Goal: Communication & Community: Answer question/provide support

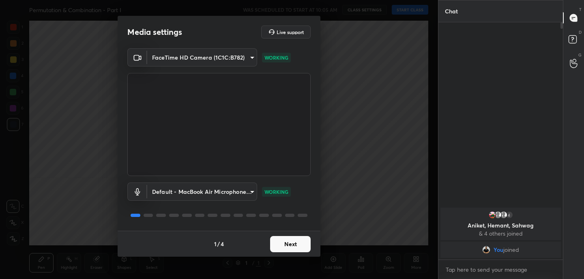
click at [295, 246] on button "Next" at bounding box center [290, 244] width 41 height 16
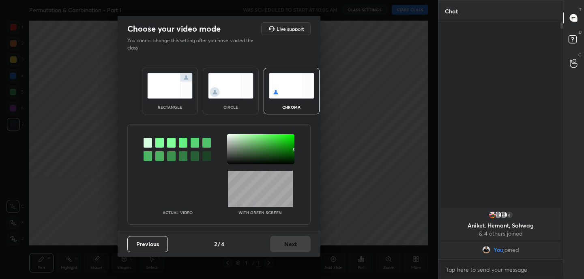
click at [174, 95] on img at bounding box center [169, 86] width 45 height 26
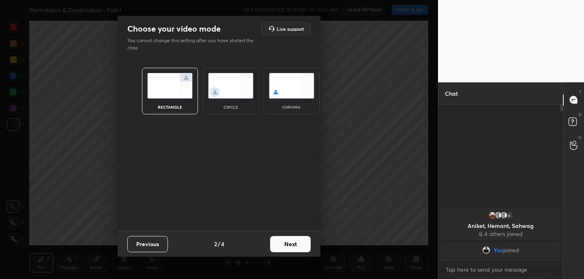
scroll to position [3, 3]
click at [291, 247] on button "Next" at bounding box center [290, 244] width 41 height 16
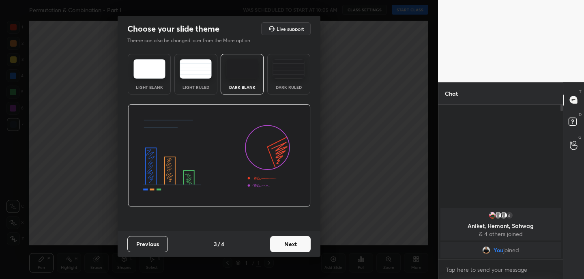
click at [291, 247] on button "Next" at bounding box center [290, 244] width 41 height 16
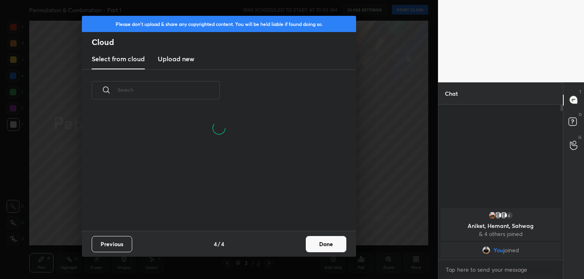
scroll to position [120, 260]
click at [316, 243] on button "Done" at bounding box center [326, 244] width 41 height 16
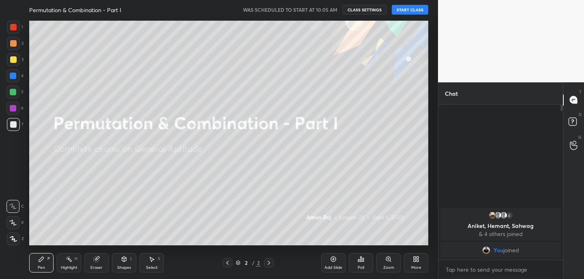
click at [299, 247] on div "Pen P Highlight H Eraser Shapes L Select S 2 / 2 Add Slide Poll Zoom More" at bounding box center [228, 263] width 399 height 32
click at [421, 7] on button "START CLASS" at bounding box center [410, 10] width 37 height 10
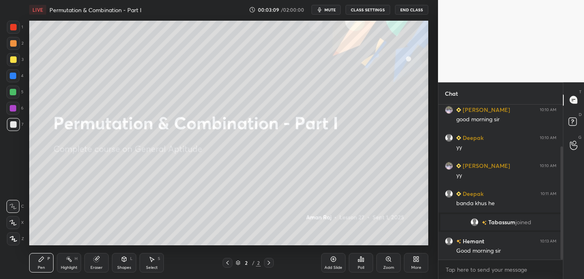
scroll to position [77, 0]
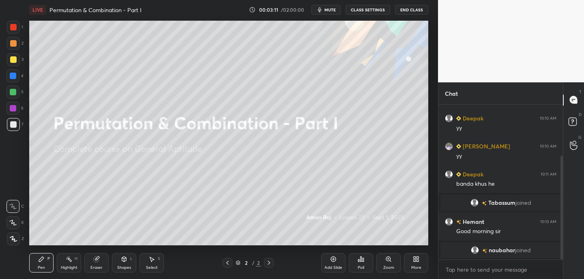
click at [362, 264] on div "Poll" at bounding box center [361, 262] width 24 height 19
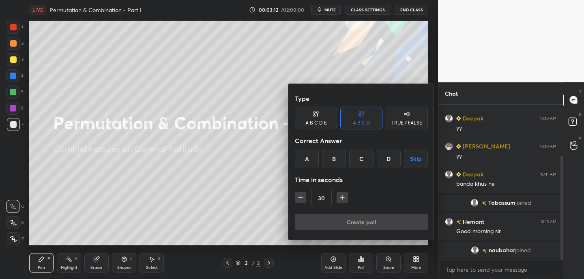
click at [411, 115] on div "TRUE / FALSE" at bounding box center [407, 118] width 42 height 23
click at [322, 161] on div "True" at bounding box center [316, 158] width 42 height 19
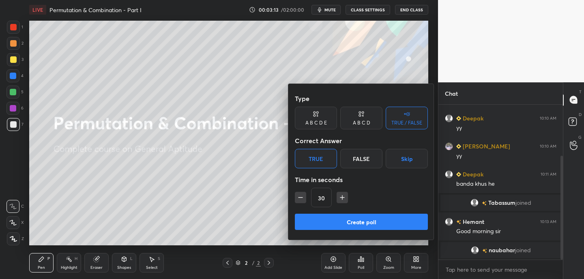
click at [335, 224] on button "Create poll" at bounding box center [361, 222] width 133 height 16
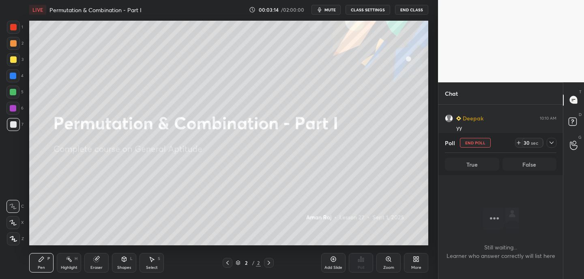
scroll to position [43, 122]
click at [521, 144] on icon at bounding box center [519, 143] width 6 height 6
click at [519, 142] on icon at bounding box center [519, 143] width 6 height 6
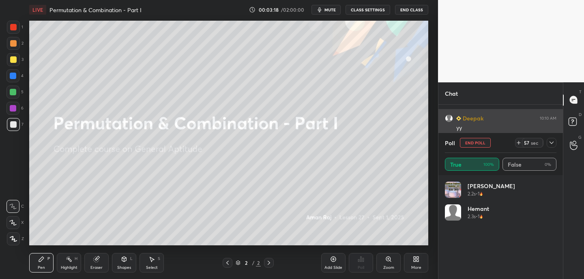
scroll to position [95, 109]
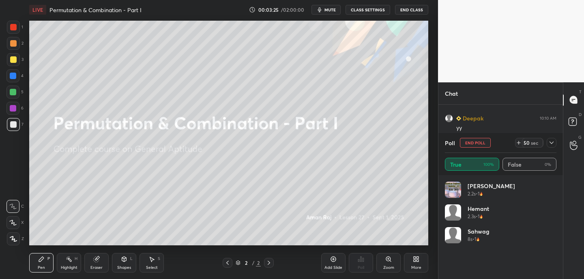
drag, startPoint x: 96, startPoint y: 261, endPoint x: 94, endPoint y: 245, distance: 15.6
click at [96, 261] on icon at bounding box center [96, 259] width 5 height 5
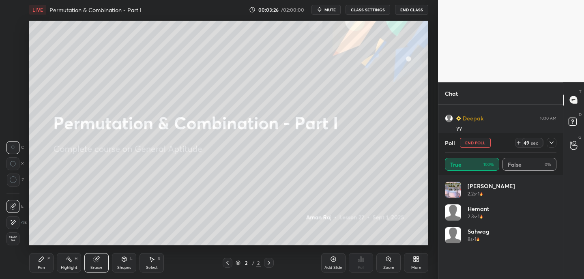
drag, startPoint x: 15, startPoint y: 222, endPoint x: 15, endPoint y: 217, distance: 5.3
click at [15, 222] on icon at bounding box center [13, 222] width 6 height 7
drag, startPoint x: 34, startPoint y: 264, endPoint x: 39, endPoint y: 259, distance: 6.9
click at [35, 263] on div "Pen P" at bounding box center [41, 262] width 24 height 19
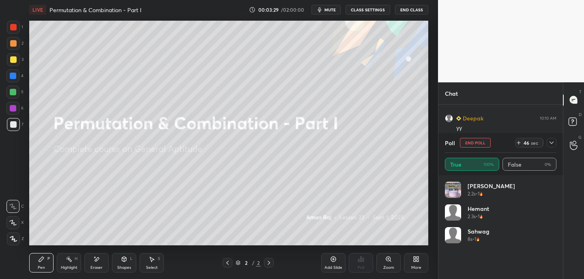
click at [129, 264] on div "Shapes L" at bounding box center [124, 262] width 24 height 19
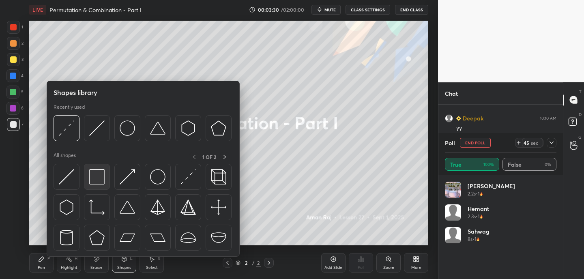
click at [99, 179] on img at bounding box center [96, 176] width 15 height 15
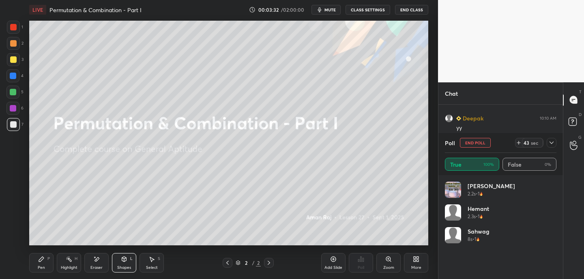
click at [13, 56] on div at bounding box center [13, 59] width 13 height 13
click at [519, 143] on icon at bounding box center [519, 143] width 6 height 6
drag, startPoint x: 13, startPoint y: 28, endPoint x: 17, endPoint y: 23, distance: 6.8
click at [14, 28] on div at bounding box center [13, 27] width 6 height 6
click at [42, 262] on icon at bounding box center [41, 259] width 6 height 6
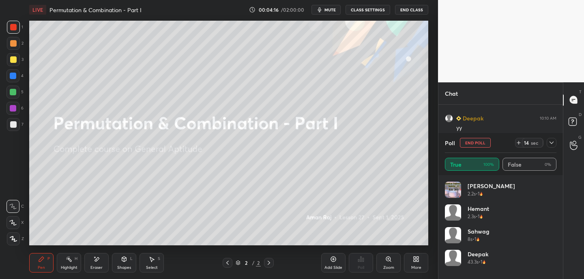
drag, startPoint x: 489, startPoint y: 144, endPoint x: 493, endPoint y: 146, distance: 4.4
click at [491, 144] on div "Poll End Poll 14 sec" at bounding box center [501, 142] width 112 height 19
click at [553, 141] on icon at bounding box center [552, 143] width 6 height 6
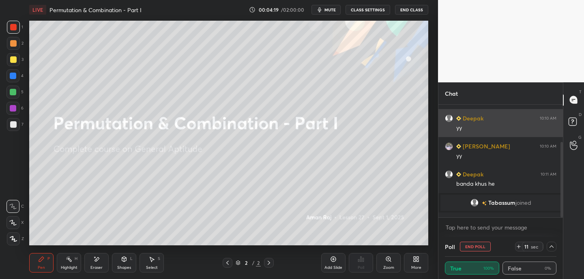
scroll to position [0, 3]
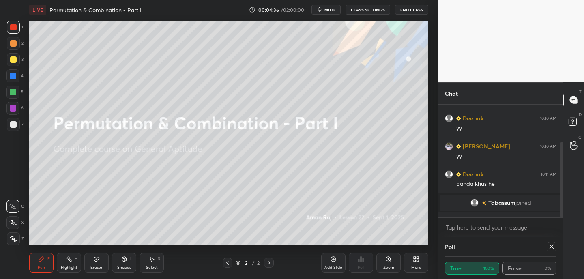
drag, startPoint x: 549, startPoint y: 245, endPoint x: 545, endPoint y: 236, distance: 9.8
click at [550, 245] on icon at bounding box center [552, 246] width 6 height 6
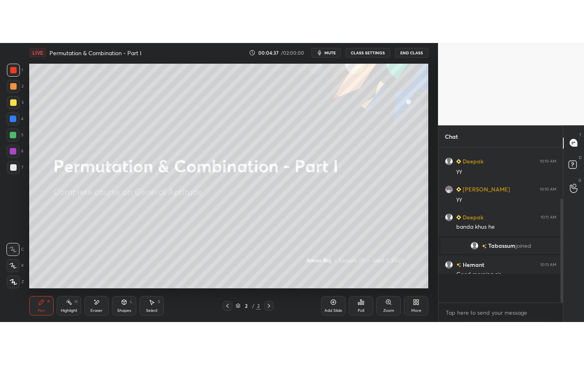
scroll to position [3, 3]
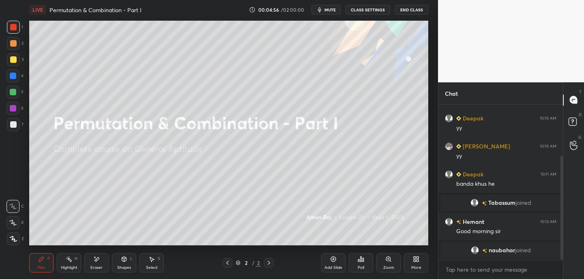
click at [99, 266] on div "Eraser" at bounding box center [96, 268] width 12 height 4
click at [46, 255] on div "Pen P" at bounding box center [41, 262] width 24 height 19
click at [419, 261] on icon at bounding box center [416, 259] width 6 height 6
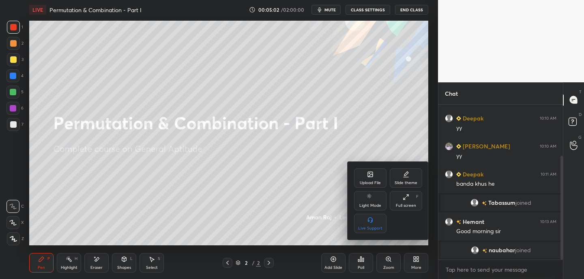
click at [407, 201] on div "Full screen F" at bounding box center [406, 200] width 32 height 19
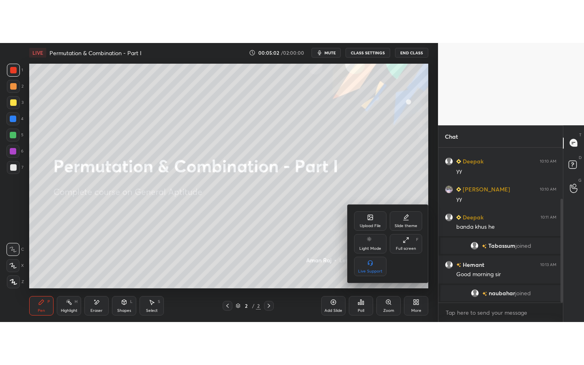
scroll to position [0, 0]
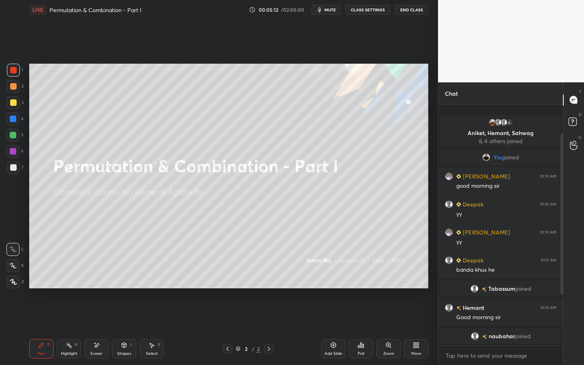
drag, startPoint x: 562, startPoint y: 228, endPoint x: 561, endPoint y: 247, distance: 18.7
click at [562, 245] on div at bounding box center [562, 213] width 2 height 161
drag, startPoint x: 561, startPoint y: 265, endPoint x: 560, endPoint y: 255, distance: 9.4
click at [561, 252] on div at bounding box center [562, 213] width 2 height 161
click at [562, 279] on div at bounding box center [562, 213] width 2 height 161
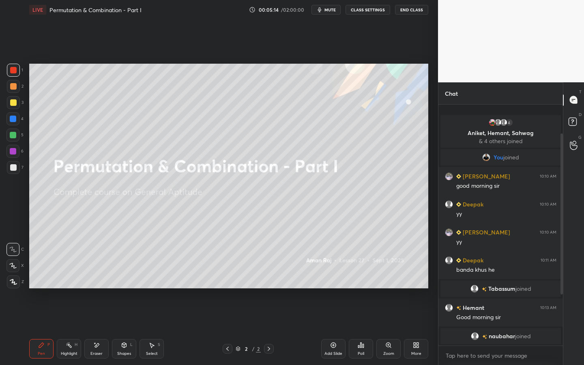
drag, startPoint x: 561, startPoint y: 288, endPoint x: 561, endPoint y: 297, distance: 8.9
click at [561, 279] on div at bounding box center [560, 225] width 5 height 241
drag, startPoint x: 561, startPoint y: 279, endPoint x: 560, endPoint y: 267, distance: 12.2
click at [562, 265] on div at bounding box center [562, 213] width 2 height 161
click at [562, 275] on div at bounding box center [562, 213] width 2 height 161
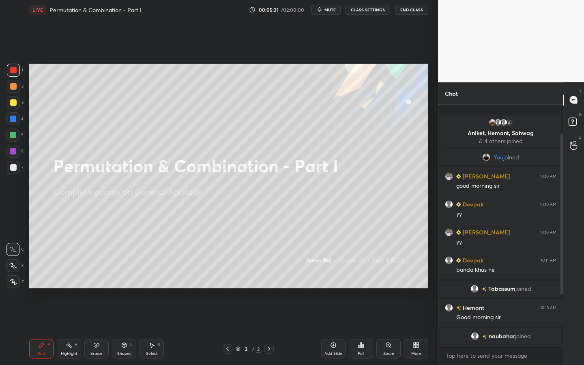
click at [99, 279] on icon at bounding box center [96, 345] width 6 height 7
drag, startPoint x: 43, startPoint y: 346, endPoint x: 52, endPoint y: 336, distance: 13.5
click at [43, 279] on icon at bounding box center [41, 345] width 6 height 6
drag, startPoint x: 562, startPoint y: 272, endPoint x: 563, endPoint y: 290, distance: 17.5
click at [563, 279] on div "Chat 4 Aniket, [PERSON_NAME], [PERSON_NAME] & 4 others joined You joined [PERSO…" at bounding box center [511, 223] width 146 height 283
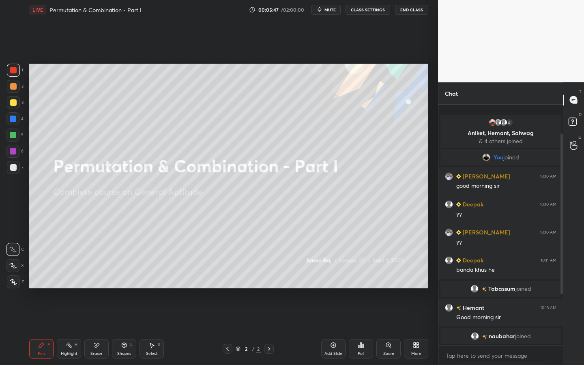
click at [339, 279] on div "Add Slide" at bounding box center [333, 348] width 24 height 19
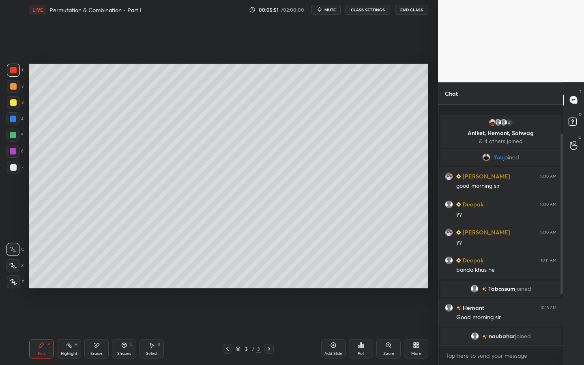
click at [14, 102] on div at bounding box center [13, 102] width 6 height 6
click at [98, 279] on div "Eraser" at bounding box center [96, 354] width 12 height 4
drag, startPoint x: 41, startPoint y: 348, endPoint x: 45, endPoint y: 341, distance: 7.8
click at [42, 279] on icon at bounding box center [41, 345] width 6 height 6
drag, startPoint x: 12, startPoint y: 135, endPoint x: 18, endPoint y: 126, distance: 10.9
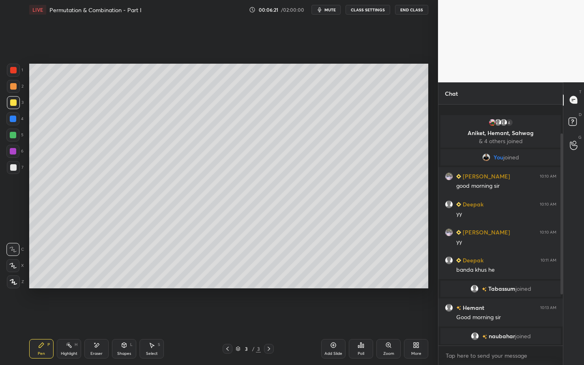
click at [13, 134] on div at bounding box center [13, 135] width 6 height 6
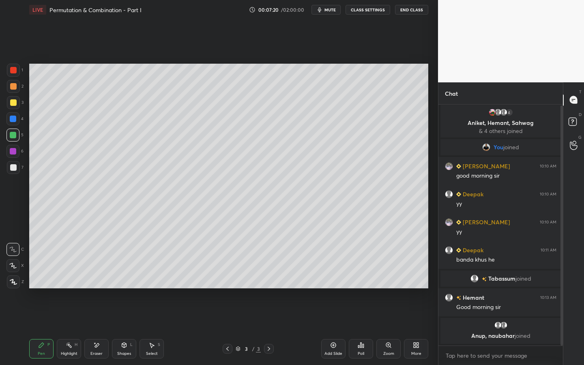
click at [97, 279] on div "Eraser" at bounding box center [96, 354] width 12 height 4
drag, startPoint x: 42, startPoint y: 351, endPoint x: 47, endPoint y: 346, distance: 7.8
click at [44, 279] on div "Pen P" at bounding box center [41, 348] width 24 height 19
click at [122, 279] on icon at bounding box center [124, 345] width 6 height 6
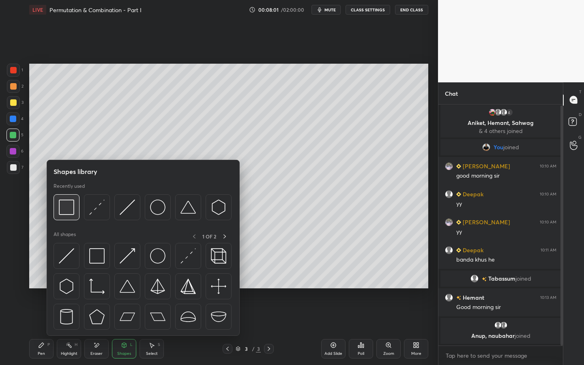
click at [76, 209] on div at bounding box center [67, 207] width 26 height 26
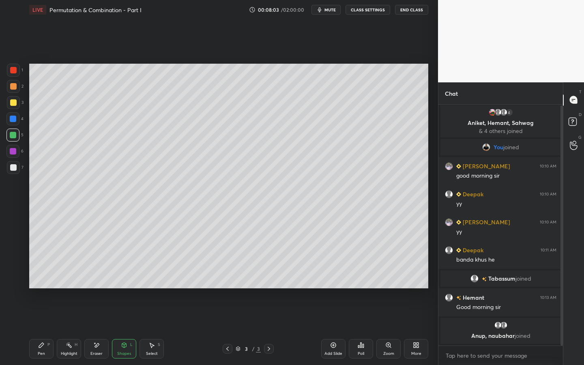
drag, startPoint x: 14, startPoint y: 153, endPoint x: 24, endPoint y: 153, distance: 10.2
click at [14, 153] on div at bounding box center [13, 151] width 6 height 6
drag, startPoint x: 42, startPoint y: 345, endPoint x: 41, endPoint y: 336, distance: 8.7
click at [42, 279] on icon at bounding box center [41, 345] width 5 height 5
click at [335, 279] on div "Add Slide" at bounding box center [333, 348] width 24 height 19
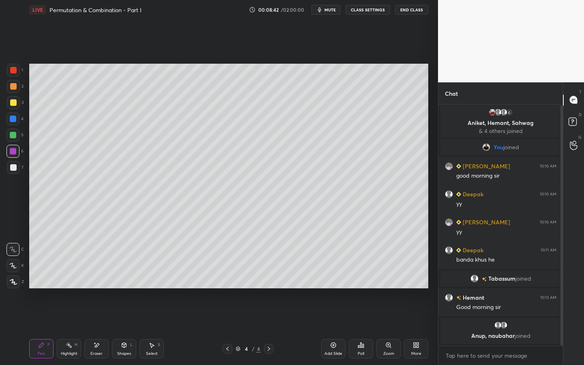
click at [13, 167] on div at bounding box center [13, 167] width 6 height 6
click at [224, 279] on div at bounding box center [228, 349] width 10 height 10
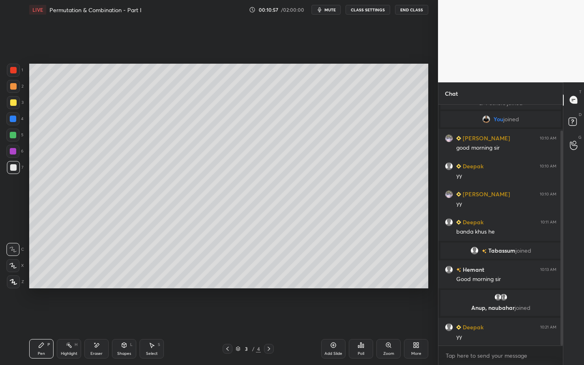
click at [271, 279] on icon at bounding box center [269, 349] width 6 height 6
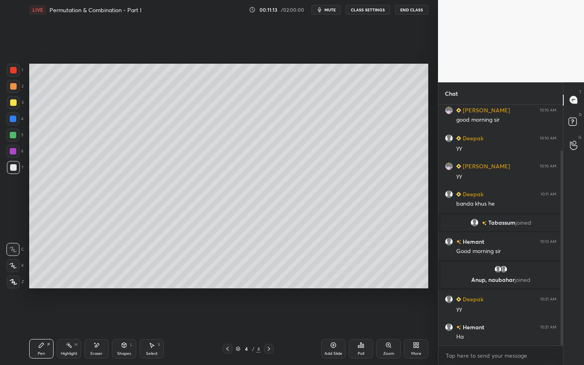
click at [229, 279] on icon at bounding box center [227, 349] width 6 height 6
click at [270, 279] on icon at bounding box center [269, 349] width 2 height 4
click at [333, 279] on div "Add Slide" at bounding box center [333, 348] width 24 height 19
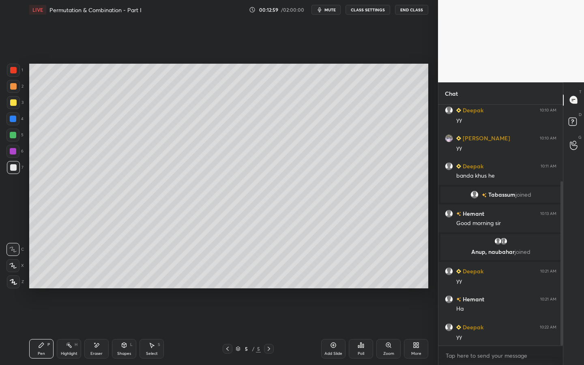
scroll to position [113, 0]
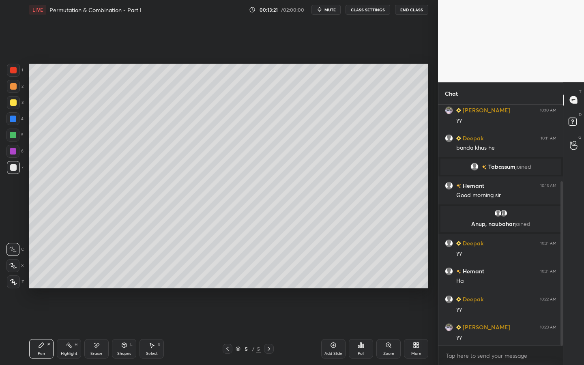
drag, startPoint x: 100, startPoint y: 350, endPoint x: 103, endPoint y: 344, distance: 6.5
click at [103, 279] on div "Eraser" at bounding box center [96, 348] width 24 height 19
click at [45, 279] on div "Pen P" at bounding box center [41, 348] width 24 height 19
drag, startPoint x: 13, startPoint y: 133, endPoint x: 26, endPoint y: 125, distance: 14.5
click at [13, 135] on div at bounding box center [13, 135] width 6 height 6
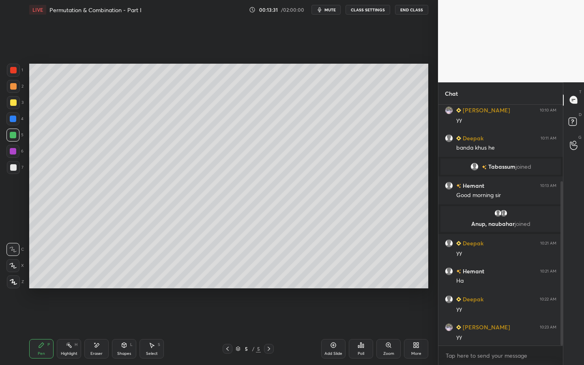
drag, startPoint x: 91, startPoint y: 345, endPoint x: 105, endPoint y: 306, distance: 41.5
click at [92, 279] on div "Eraser" at bounding box center [96, 348] width 24 height 19
drag, startPoint x: 43, startPoint y: 347, endPoint x: 69, endPoint y: 303, distance: 50.4
click at [43, 279] on icon at bounding box center [41, 345] width 6 height 6
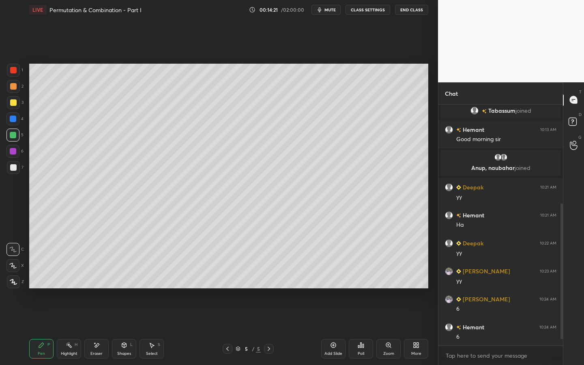
scroll to position [197, 0]
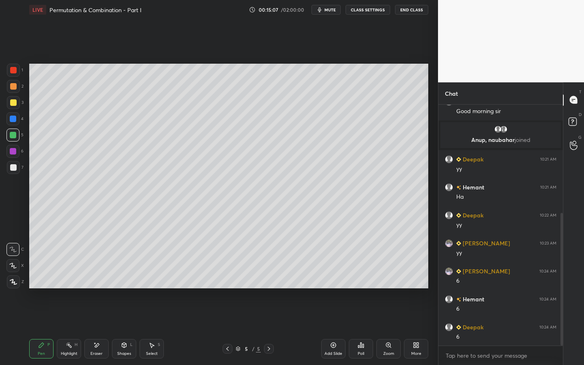
click at [227, 279] on icon at bounding box center [227, 349] width 2 height 4
click at [227, 279] on icon at bounding box center [227, 349] width 6 height 6
drag, startPoint x: 271, startPoint y: 347, endPoint x: 278, endPoint y: 348, distance: 6.5
click at [271, 279] on icon at bounding box center [269, 349] width 6 height 6
click at [338, 279] on div "Add Slide" at bounding box center [333, 348] width 24 height 19
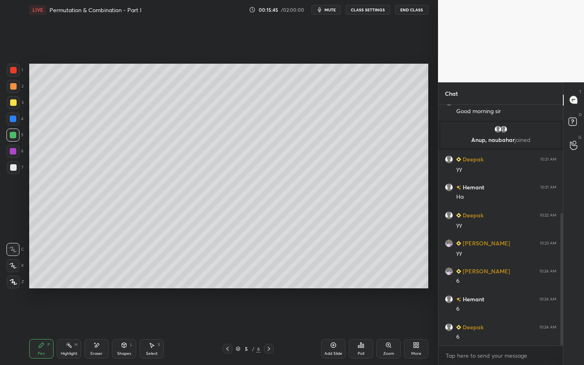
click at [94, 279] on div "Eraser" at bounding box center [96, 348] width 24 height 19
click at [40, 279] on div "Pen P Highlight H Eraser Shapes L Select S 5 / 6 Add Slide Poll Zoom More" at bounding box center [228, 349] width 399 height 32
click at [39, 279] on div "Pen" at bounding box center [41, 354] width 7 height 4
click at [78, 279] on div "Highlight H" at bounding box center [69, 348] width 24 height 19
drag, startPoint x: 44, startPoint y: 353, endPoint x: 45, endPoint y: 326, distance: 26.8
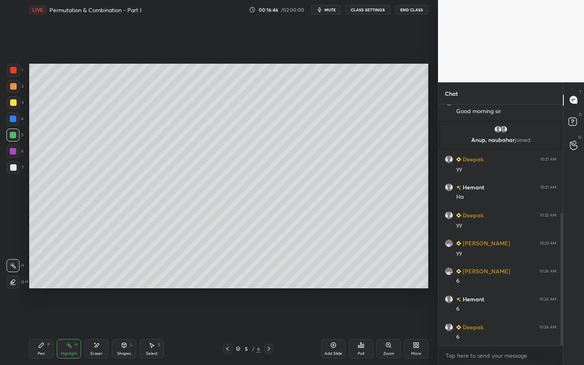
click at [46, 279] on div "Pen P" at bounding box center [41, 348] width 24 height 19
click at [129, 279] on div "Shapes L" at bounding box center [124, 348] width 24 height 19
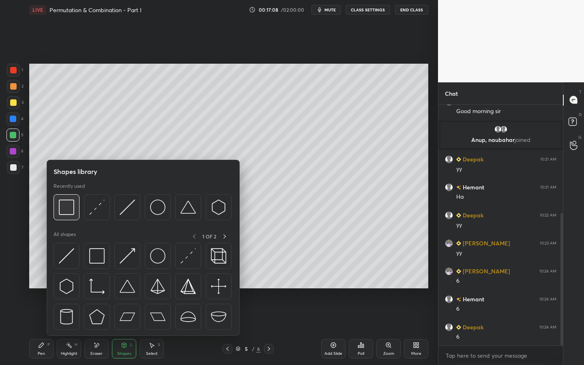
click at [70, 208] on img at bounding box center [66, 207] width 15 height 15
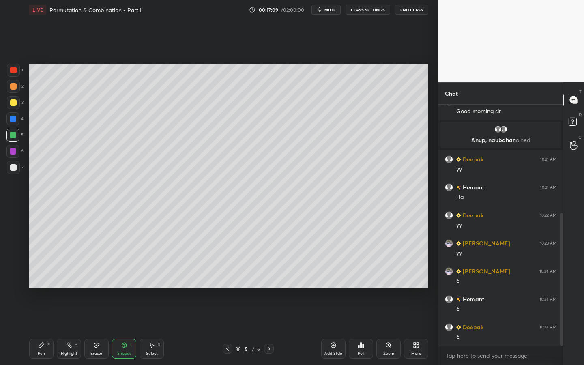
drag, startPoint x: 14, startPoint y: 169, endPoint x: 29, endPoint y: 170, distance: 14.6
click at [14, 169] on div at bounding box center [13, 167] width 6 height 6
click at [45, 279] on div "Pen P" at bounding box center [41, 348] width 24 height 19
click at [335, 279] on div "Add Slide" at bounding box center [333, 348] width 24 height 19
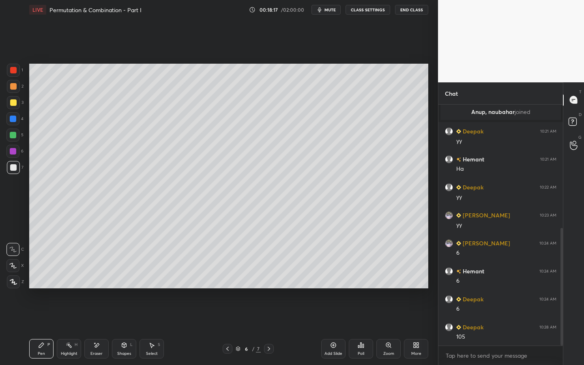
scroll to position [253, 0]
click at [227, 279] on icon at bounding box center [227, 349] width 6 height 6
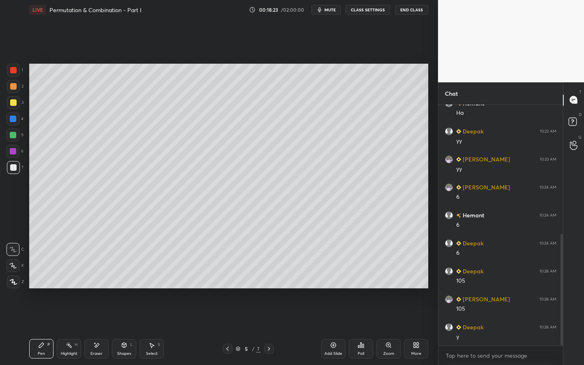
click at [228, 279] on icon at bounding box center [227, 349] width 6 height 6
click at [227, 279] on icon at bounding box center [227, 349] width 6 height 6
click at [269, 279] on icon at bounding box center [269, 349] width 6 height 6
click at [268, 279] on icon at bounding box center [269, 349] width 6 height 6
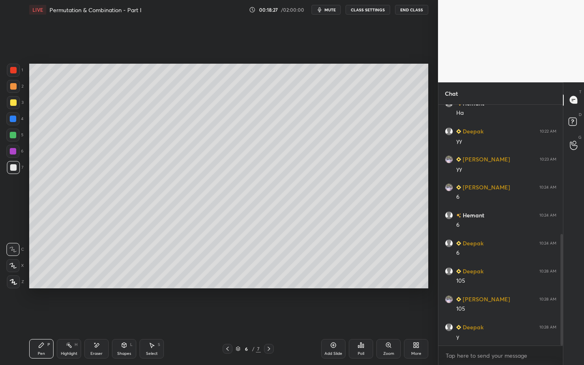
click at [268, 279] on icon at bounding box center [269, 349] width 6 height 6
click at [271, 279] on icon at bounding box center [269, 349] width 6 height 6
click at [227, 279] on icon at bounding box center [227, 349] width 6 height 6
click at [269, 279] on icon at bounding box center [269, 349] width 6 height 6
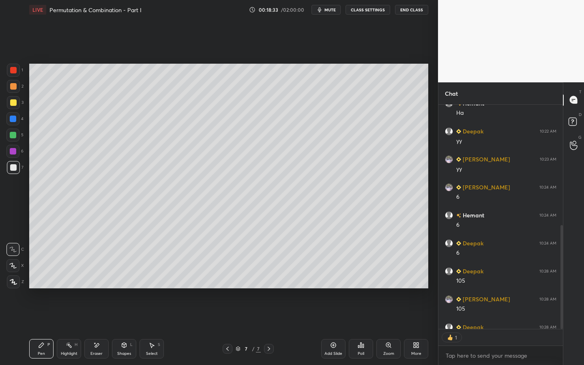
click at [331, 279] on icon at bounding box center [333, 345] width 6 height 6
click at [10, 68] on div at bounding box center [13, 70] width 13 height 13
drag, startPoint x: 15, startPoint y: 169, endPoint x: 14, endPoint y: 164, distance: 5.5
click at [16, 168] on div at bounding box center [13, 167] width 6 height 6
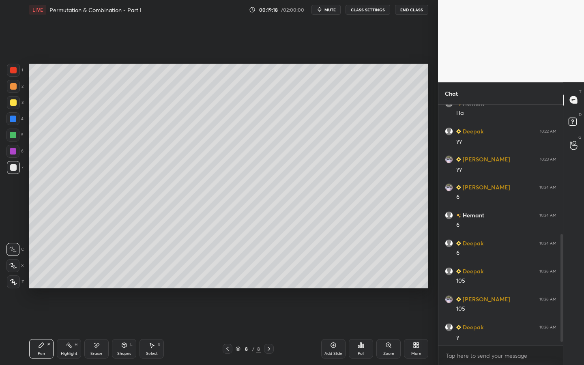
click at [87, 279] on div "Eraser" at bounding box center [96, 348] width 24 height 19
drag, startPoint x: 36, startPoint y: 353, endPoint x: 52, endPoint y: 340, distance: 20.2
click at [37, 279] on div "Pen P" at bounding box center [41, 348] width 24 height 19
drag, startPoint x: 15, startPoint y: 72, endPoint x: 20, endPoint y: 72, distance: 5.3
click at [16, 71] on div at bounding box center [13, 70] width 6 height 6
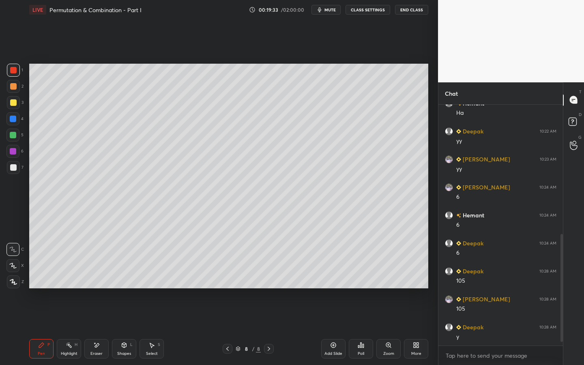
drag, startPoint x: 69, startPoint y: 349, endPoint x: 89, endPoint y: 311, distance: 43.0
click at [71, 279] on div "Highlight H" at bounding box center [69, 348] width 24 height 19
drag, startPoint x: 45, startPoint y: 347, endPoint x: 57, endPoint y: 330, distance: 20.6
click at [47, 279] on div "Pen P" at bounding box center [41, 348] width 24 height 19
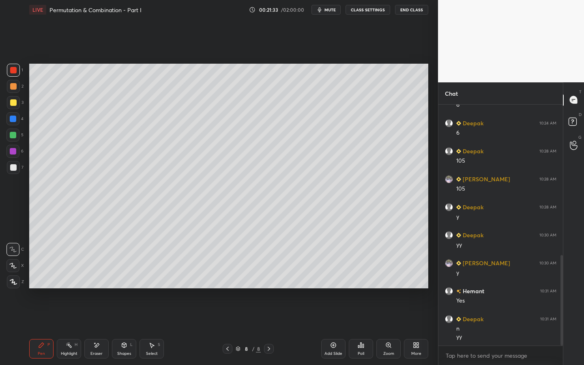
scroll to position [429, 0]
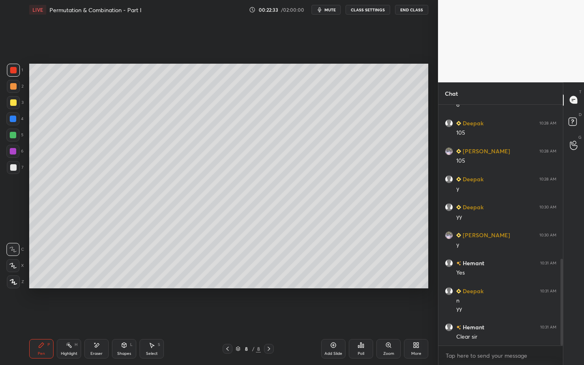
click at [75, 279] on div "Highlight H" at bounding box center [69, 348] width 24 height 19
drag, startPoint x: 351, startPoint y: 342, endPoint x: 362, endPoint y: 341, distance: 11.0
click at [362, 279] on div "Poll" at bounding box center [361, 348] width 24 height 19
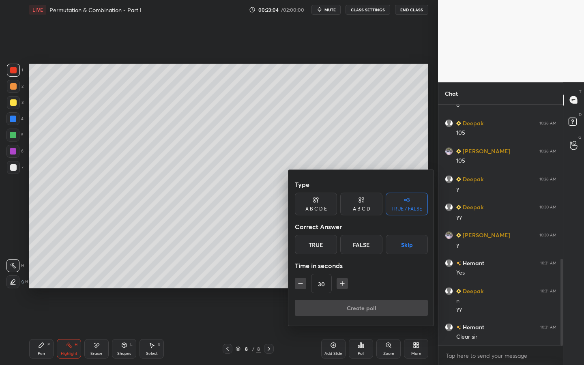
drag, startPoint x: 45, startPoint y: 346, endPoint x: 48, endPoint y: 332, distance: 14.0
click at [46, 279] on div at bounding box center [292, 182] width 584 height 365
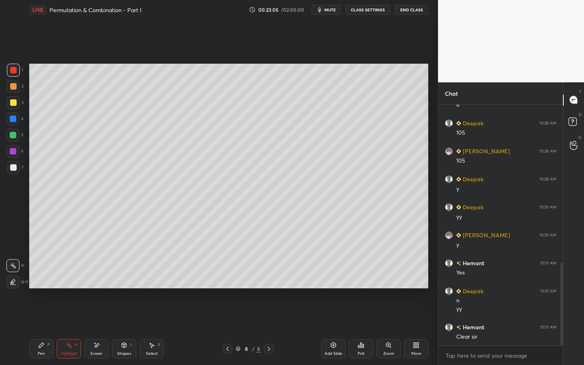
scroll to position [457, 0]
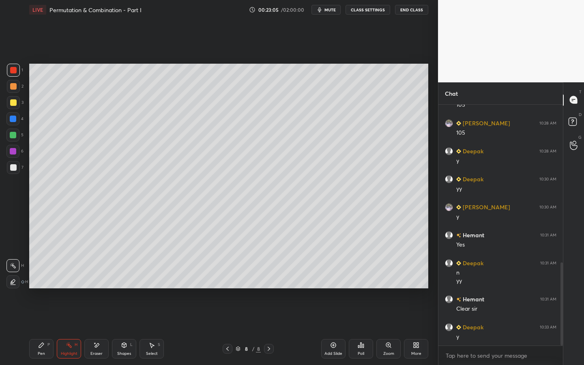
click at [227, 279] on icon at bounding box center [227, 349] width 6 height 6
click at [226, 279] on icon at bounding box center [227, 349] width 6 height 6
click at [225, 279] on icon at bounding box center [227, 349] width 6 height 6
click at [227, 279] on icon at bounding box center [227, 349] width 6 height 6
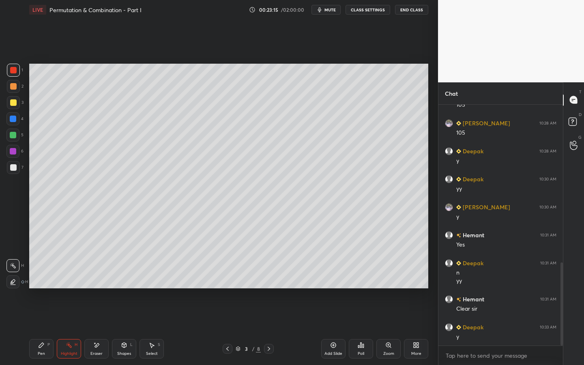
click at [46, 279] on div "Pen P" at bounding box center [41, 348] width 24 height 19
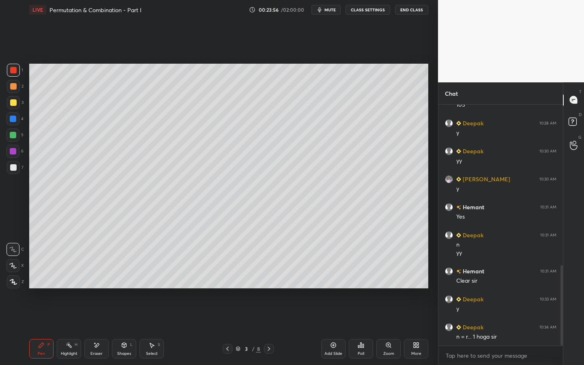
click at [271, 279] on div at bounding box center [269, 349] width 10 height 10
click at [270, 279] on div at bounding box center [269, 349] width 10 height 10
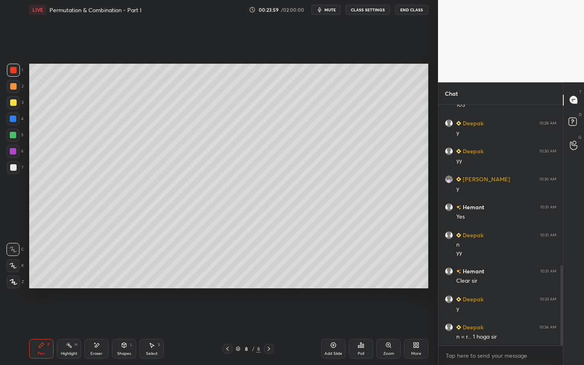
click at [271, 279] on icon at bounding box center [269, 349] width 6 height 6
click at [338, 279] on div "Add Slide" at bounding box center [333, 348] width 24 height 19
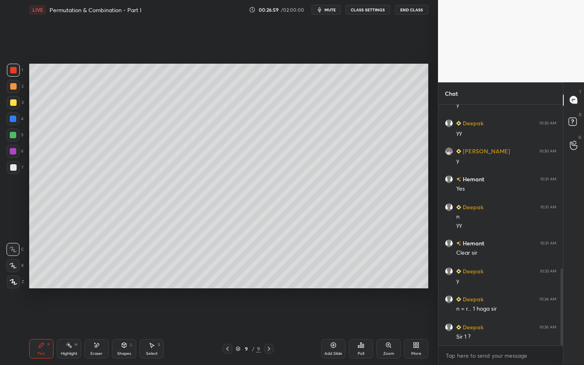
click at [17, 86] on div at bounding box center [13, 86] width 13 height 13
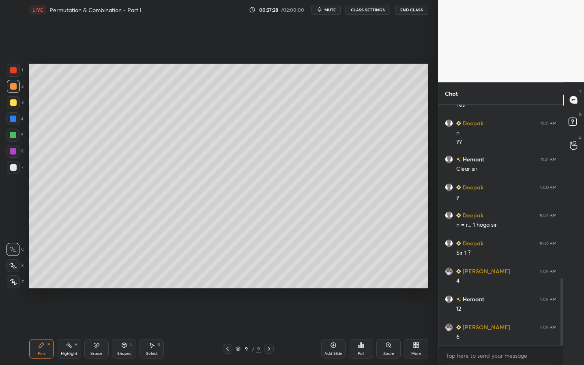
scroll to position [625, 0]
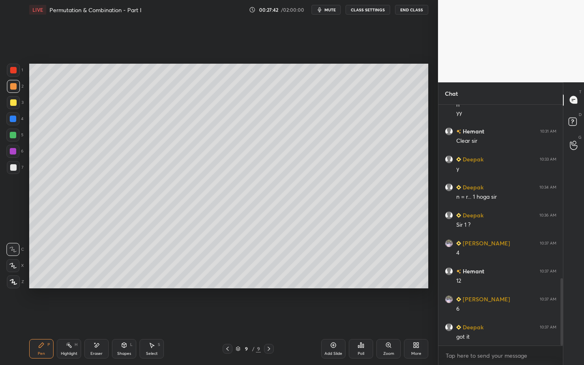
drag, startPoint x: 331, startPoint y: 347, endPoint x: 318, endPoint y: 324, distance: 26.9
click at [330, 279] on div "Add Slide" at bounding box center [333, 348] width 24 height 19
click at [229, 279] on icon at bounding box center [227, 349] width 6 height 6
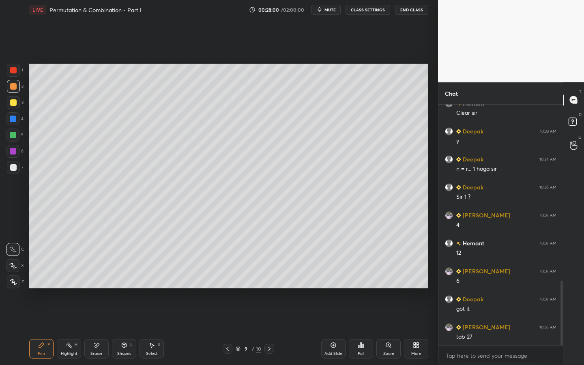
scroll to position [681, 0]
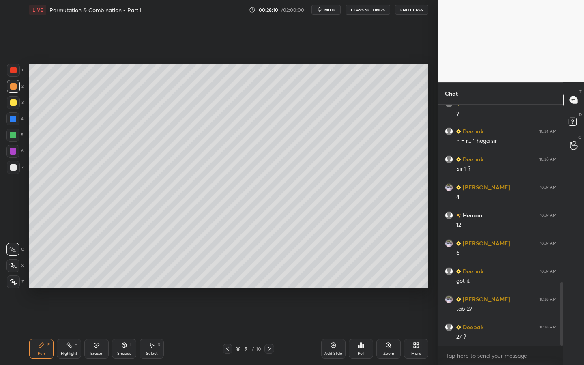
click at [430, 279] on div "Setting up your live class Poll for secs No correct answer Start poll" at bounding box center [229, 175] width 406 height 313
click at [429, 279] on div "Setting up your live class Poll for secs No correct answer Start poll" at bounding box center [229, 175] width 406 height 313
click at [99, 279] on div "Eraser" at bounding box center [96, 348] width 24 height 19
click at [45, 279] on div "Pen P" at bounding box center [41, 348] width 24 height 19
click at [418, 279] on div "Setting up your live class Poll for secs No correct answer Start poll" at bounding box center [229, 175] width 406 height 313
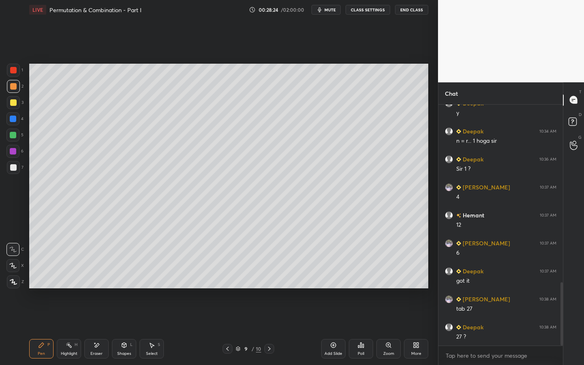
drag, startPoint x: 274, startPoint y: 346, endPoint x: 282, endPoint y: 334, distance: 14.3
click at [275, 279] on div "9 / 10" at bounding box center [248, 349] width 146 height 10
click at [271, 279] on icon at bounding box center [269, 349] width 6 height 6
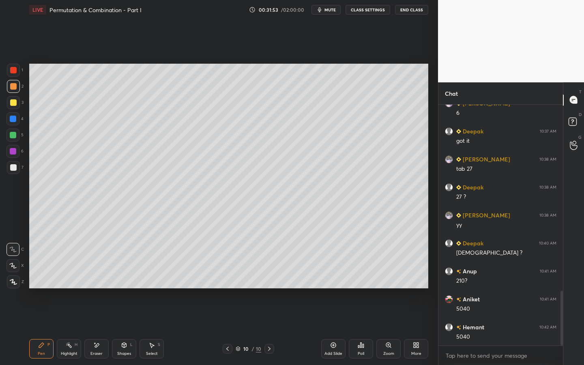
scroll to position [849, 0]
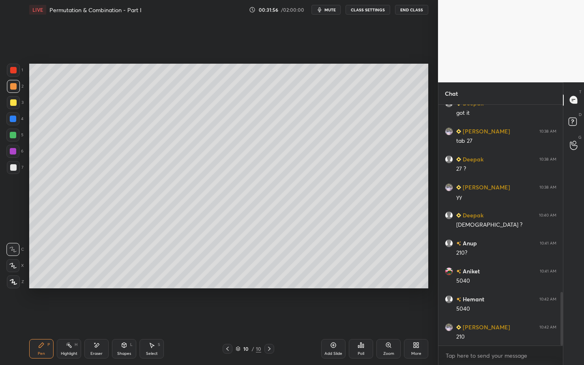
click at [14, 105] on div at bounding box center [13, 102] width 6 height 6
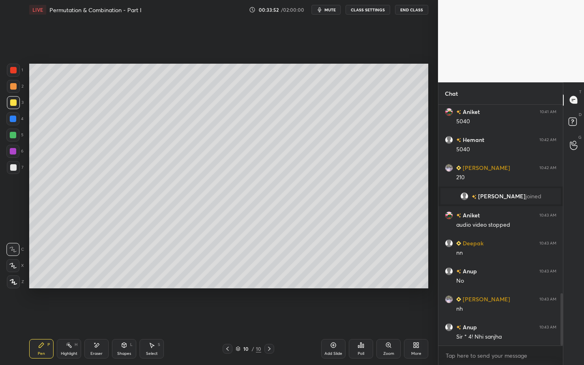
scroll to position [891, 0]
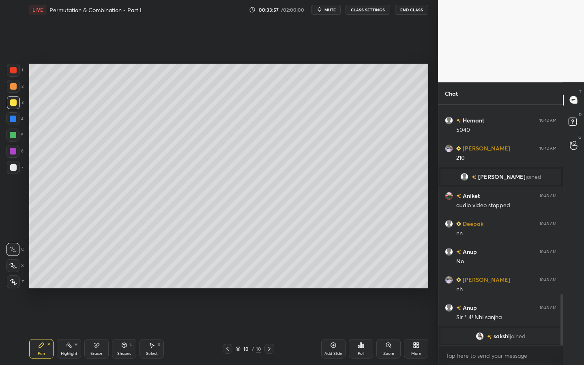
click at [499, 279] on span "sakshi" at bounding box center [502, 336] width 16 height 6
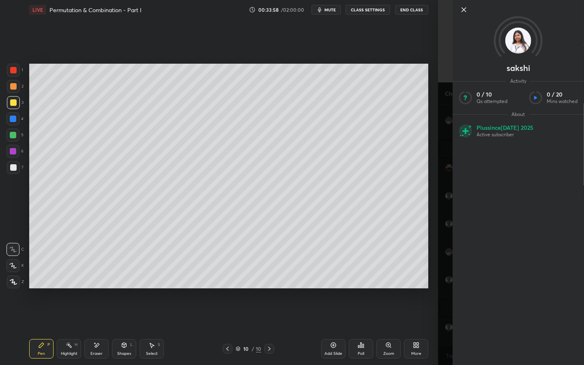
scroll to position [865, 0]
click at [467, 11] on icon at bounding box center [464, 10] width 10 height 10
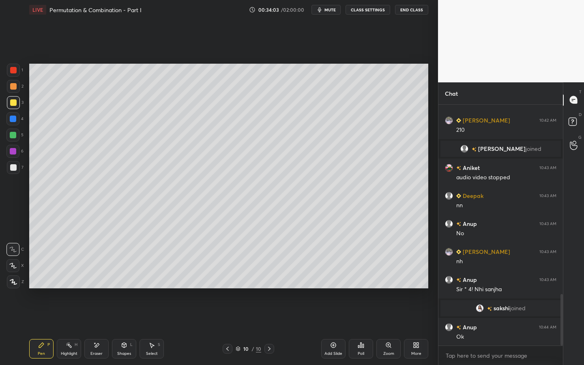
scroll to position [893, 0]
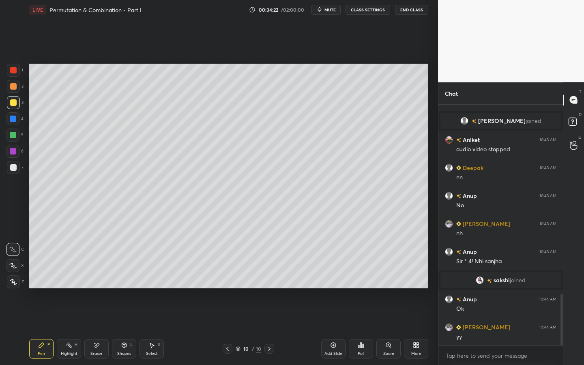
click at [228, 279] on icon at bounding box center [227, 349] width 6 height 6
click at [227, 279] on icon at bounding box center [227, 349] width 6 height 6
click at [226, 279] on icon at bounding box center [227, 349] width 6 height 6
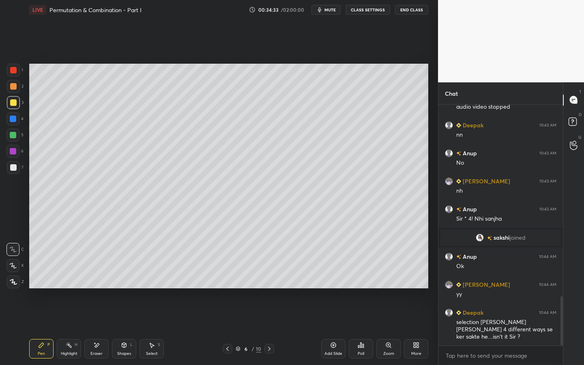
click at [269, 279] on icon at bounding box center [269, 349] width 6 height 6
click at [270, 279] on icon at bounding box center [269, 349] width 6 height 6
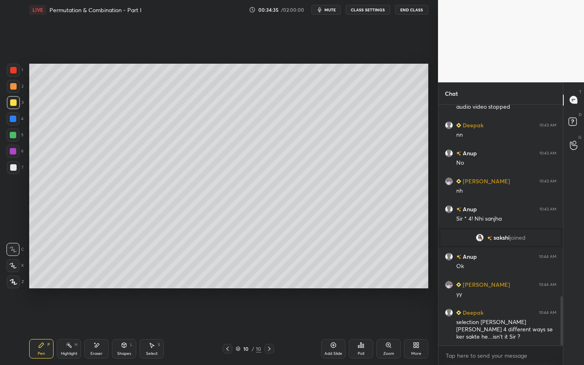
click at [271, 279] on div at bounding box center [270, 349] width 10 height 10
click at [270, 279] on icon at bounding box center [269, 349] width 6 height 6
click at [271, 279] on icon at bounding box center [269, 349] width 6 height 6
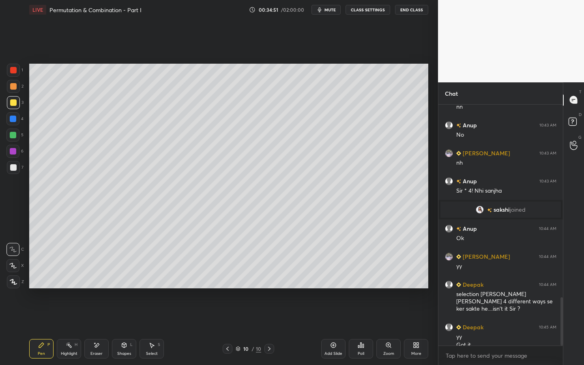
scroll to position [971, 0]
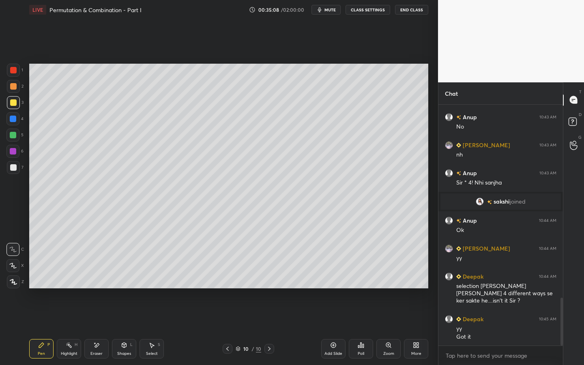
click at [336, 279] on icon at bounding box center [333, 345] width 6 height 6
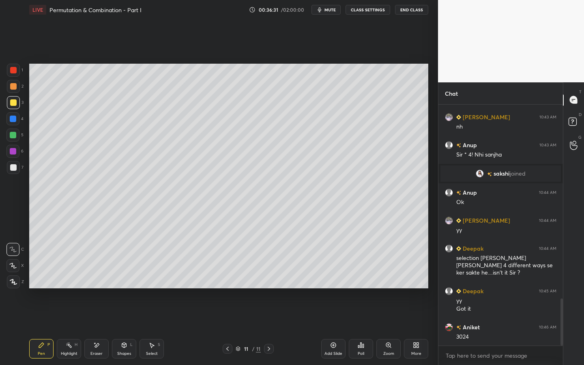
click at [14, 123] on div at bounding box center [12, 118] width 13 height 13
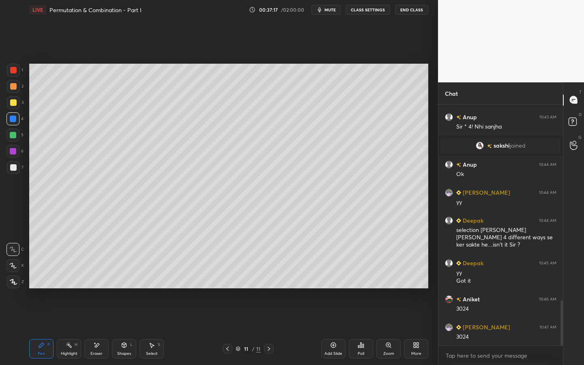
scroll to position [1055, 0]
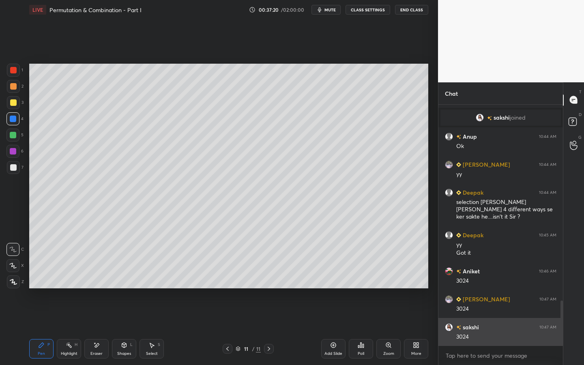
click at [456, 279] on img "grid" at bounding box center [458, 327] width 5 height 4
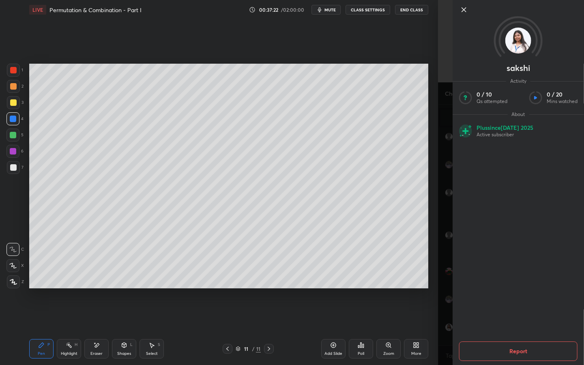
scroll to position [1083, 0]
click at [467, 9] on icon at bounding box center [464, 10] width 10 height 10
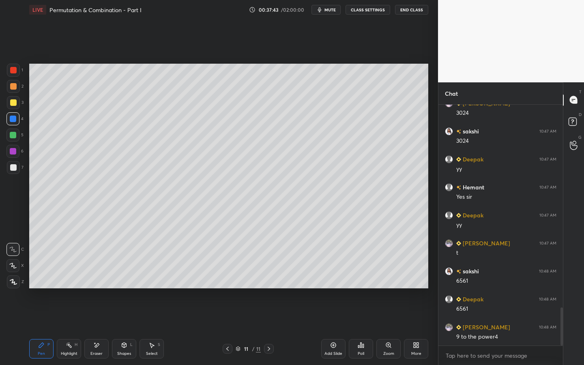
scroll to position [1279, 0]
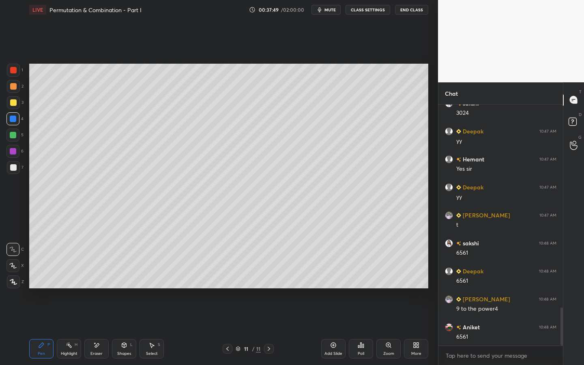
drag, startPoint x: 329, startPoint y: 349, endPoint x: 325, endPoint y: 347, distance: 4.9
click at [328, 279] on div "Add Slide" at bounding box center [333, 348] width 24 height 19
drag, startPoint x: 14, startPoint y: 133, endPoint x: 26, endPoint y: 114, distance: 22.6
click at [15, 131] on div at bounding box center [12, 135] width 13 height 13
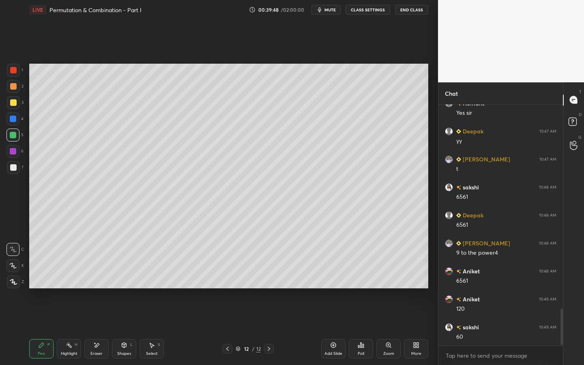
scroll to position [1363, 0]
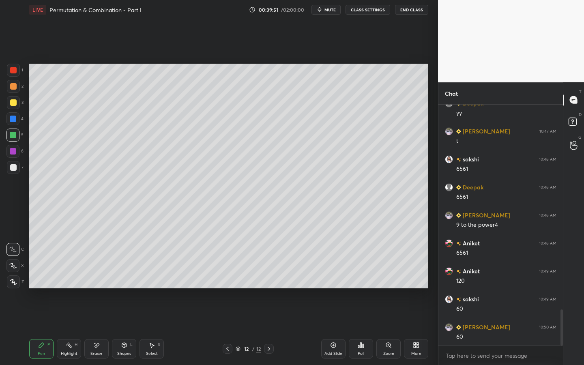
drag, startPoint x: 13, startPoint y: 168, endPoint x: 14, endPoint y: 159, distance: 8.1
click at [13, 168] on div at bounding box center [13, 167] width 6 height 6
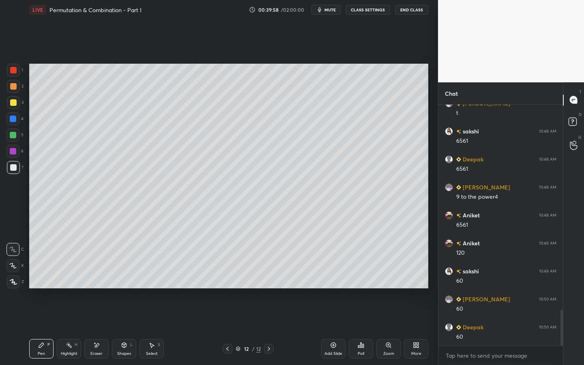
scroll to position [1419, 0]
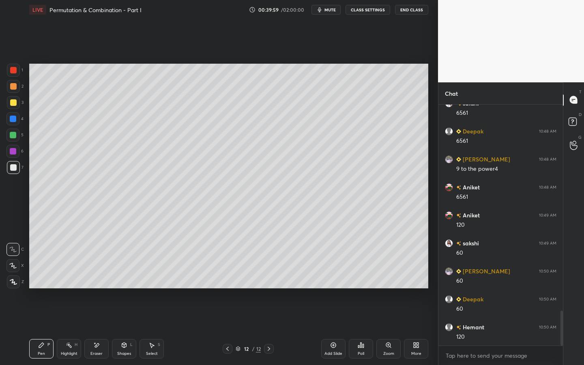
click at [14, 134] on div at bounding box center [13, 135] width 6 height 6
click at [14, 166] on div at bounding box center [13, 167] width 6 height 6
drag, startPoint x: 12, startPoint y: 131, endPoint x: 17, endPoint y: 130, distance: 5.4
click at [12, 132] on div at bounding box center [12, 135] width 13 height 13
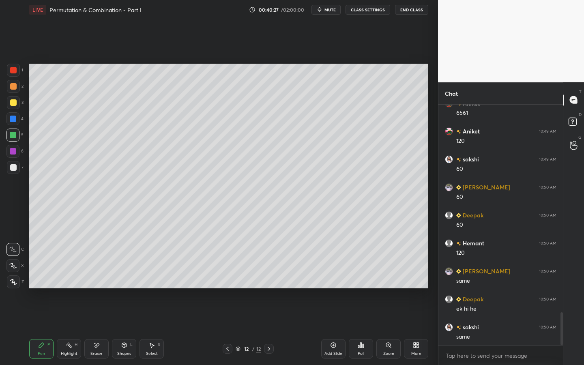
scroll to position [1523, 0]
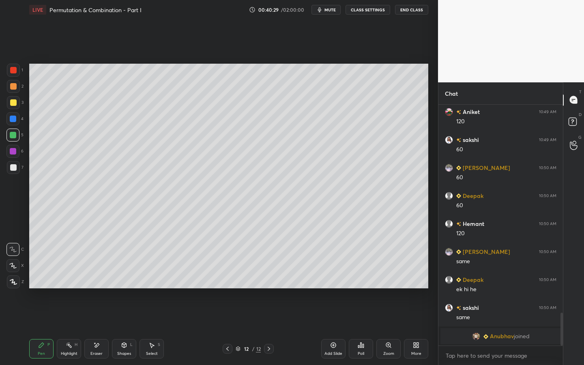
click at [99, 279] on icon at bounding box center [96, 345] width 6 height 7
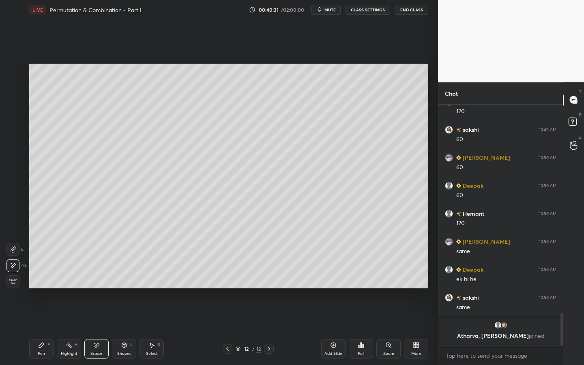
drag, startPoint x: 41, startPoint y: 349, endPoint x: 54, endPoint y: 302, distance: 48.9
click at [41, 279] on div "Pen P" at bounding box center [41, 348] width 24 height 19
click at [13, 171] on div at bounding box center [13, 167] width 13 height 13
click at [95, 279] on icon at bounding box center [96, 345] width 6 height 7
drag, startPoint x: 30, startPoint y: 357, endPoint x: 74, endPoint y: 318, distance: 59.2
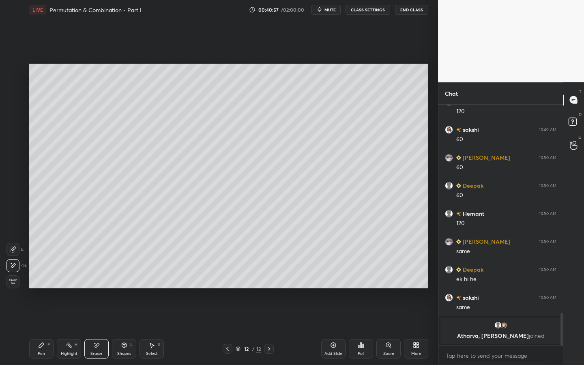
click at [30, 279] on div "Pen P" at bounding box center [41, 348] width 24 height 19
drag, startPoint x: 333, startPoint y: 351, endPoint x: 331, endPoint y: 346, distance: 5.3
click at [334, 279] on div "Add Slide" at bounding box center [333, 348] width 24 height 19
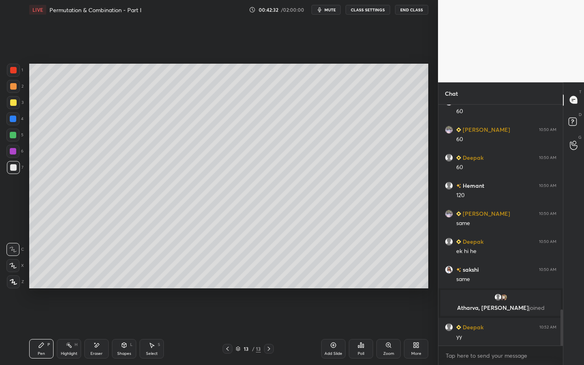
click at [102, 279] on div "Eraser" at bounding box center [96, 348] width 24 height 19
click at [46, 279] on div "Pen P" at bounding box center [41, 348] width 24 height 19
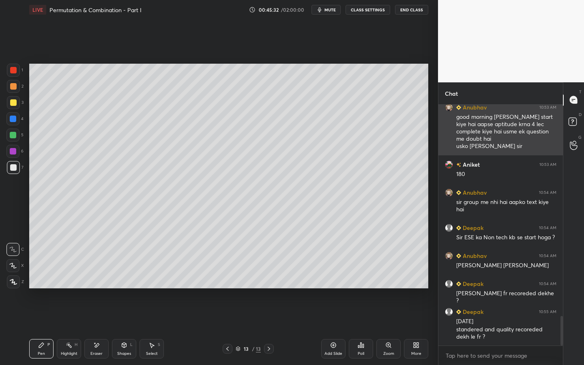
scroll to position [1765, 0]
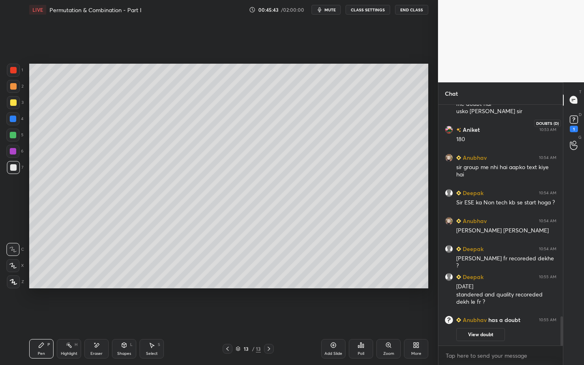
click at [578, 121] on icon at bounding box center [574, 120] width 12 height 12
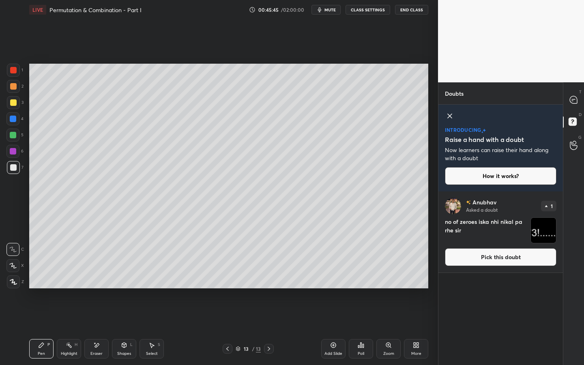
click at [451, 119] on icon at bounding box center [450, 116] width 10 height 10
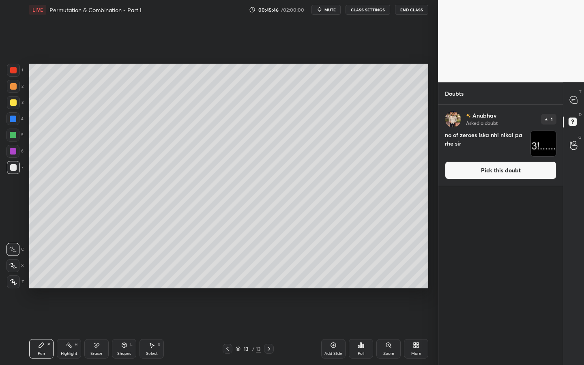
click at [470, 170] on button "Pick this doubt" at bounding box center [501, 170] width 112 height 18
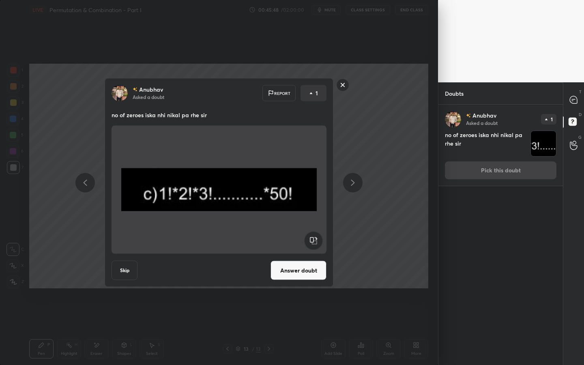
click at [303, 269] on button "Answer doubt" at bounding box center [299, 270] width 56 height 19
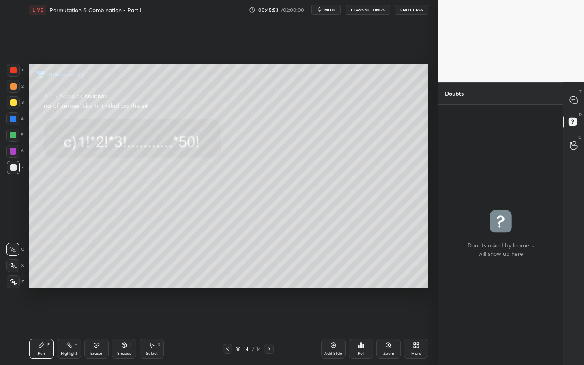
click at [227, 279] on icon at bounding box center [227, 349] width 6 height 6
drag, startPoint x: 580, startPoint y: 98, endPoint x: 575, endPoint y: 97, distance: 4.6
click at [579, 99] on div at bounding box center [574, 100] width 16 height 15
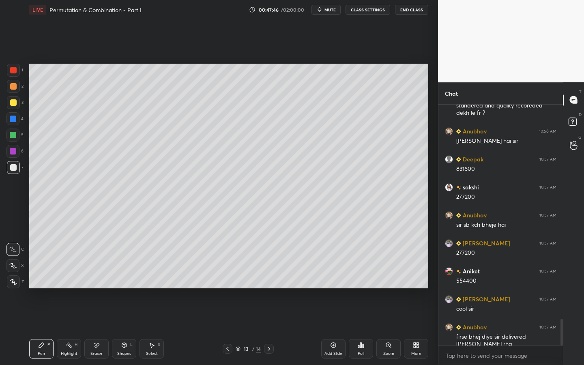
scroll to position [1948, 0]
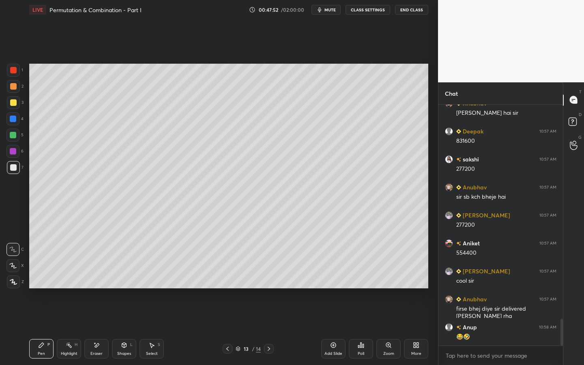
click at [99, 279] on div "Eraser" at bounding box center [96, 354] width 12 height 4
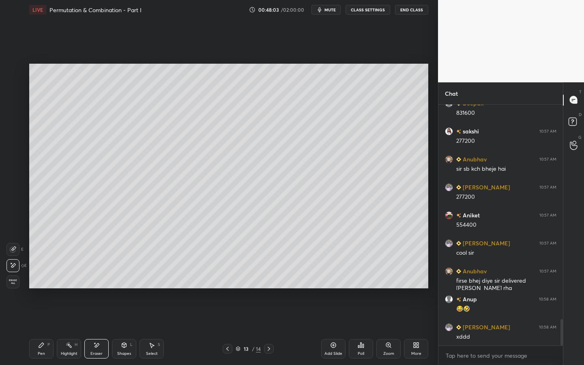
click at [45, 279] on div "Pen P" at bounding box center [41, 348] width 24 height 19
drag, startPoint x: 73, startPoint y: 351, endPoint x: 73, endPoint y: 340, distance: 10.6
click at [74, 279] on div "Highlight H" at bounding box center [69, 348] width 24 height 19
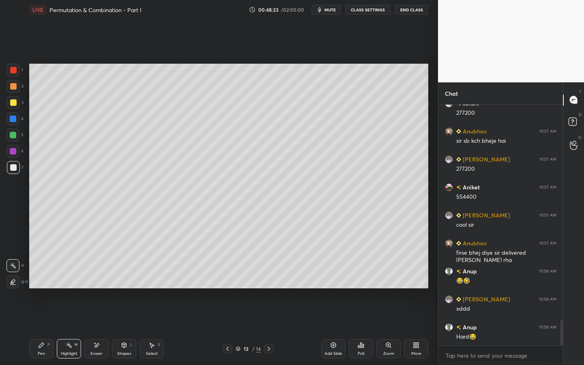
scroll to position [2032, 0]
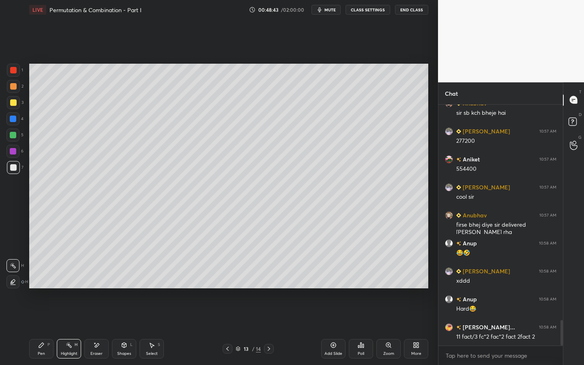
click at [43, 279] on div "Pen P" at bounding box center [41, 348] width 24 height 19
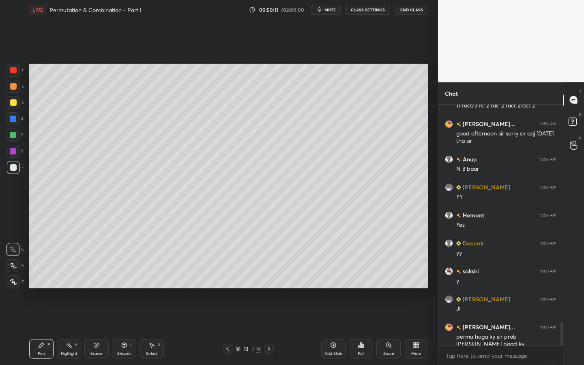
scroll to position [2291, 0]
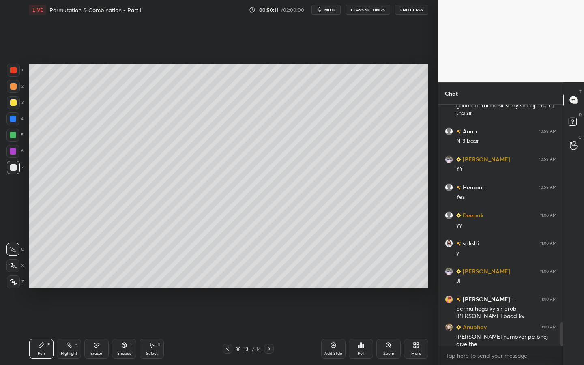
drag, startPoint x: 287, startPoint y: 325, endPoint x: 296, endPoint y: 306, distance: 20.3
click at [287, 279] on div "Setting up your live class Poll for secs No correct answer Start poll" at bounding box center [229, 175] width 406 height 313
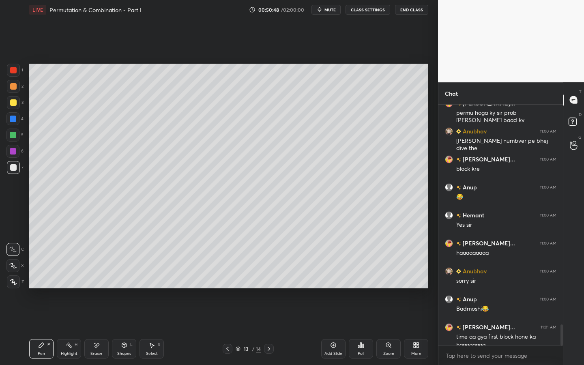
scroll to position [2495, 0]
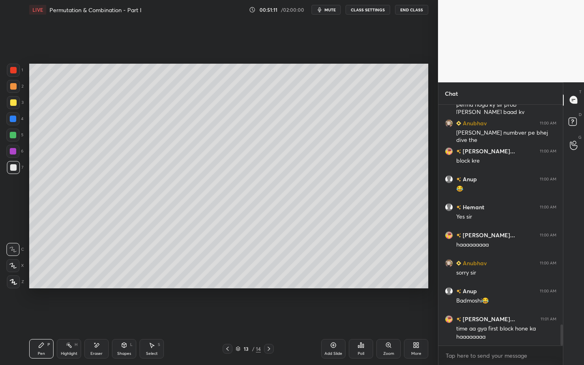
click at [271, 279] on div at bounding box center [269, 349] width 10 height 10
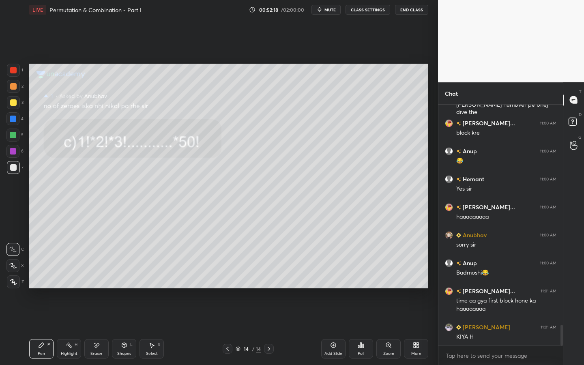
scroll to position [2551, 0]
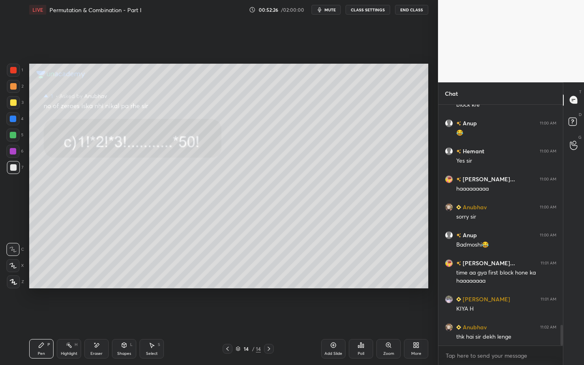
click at [336, 279] on div "Add Slide" at bounding box center [333, 348] width 24 height 19
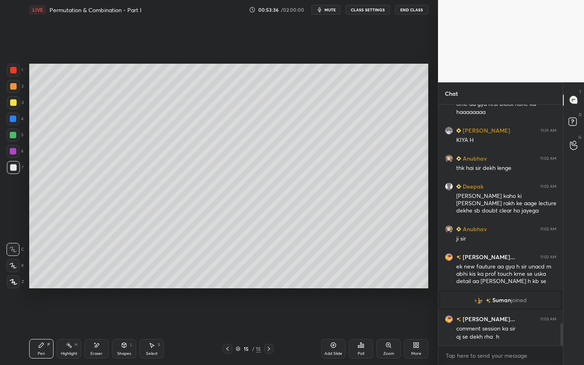
scroll to position [2374, 0]
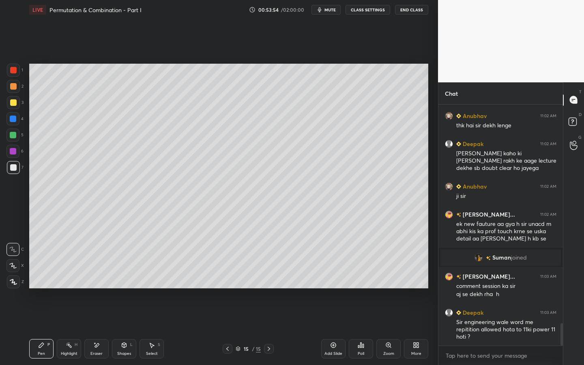
drag, startPoint x: 94, startPoint y: 357, endPoint x: 116, endPoint y: 297, distance: 63.4
click at [94, 279] on div "Eraser" at bounding box center [96, 348] width 24 height 19
click at [39, 279] on icon at bounding box center [41, 345] width 5 height 5
click at [14, 69] on div at bounding box center [13, 70] width 6 height 6
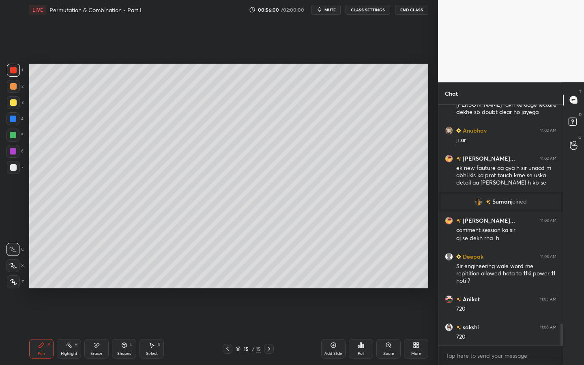
scroll to position [2458, 0]
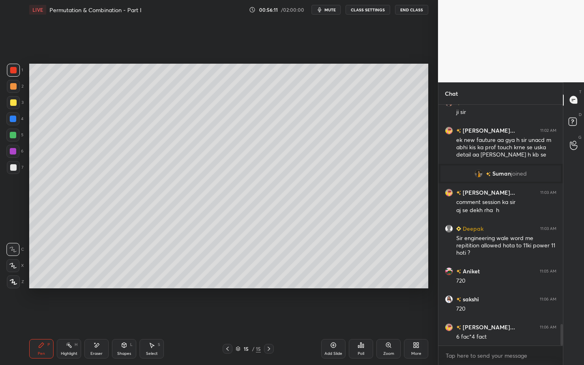
drag, startPoint x: 15, startPoint y: 87, endPoint x: 17, endPoint y: 79, distance: 7.8
click at [15, 88] on div at bounding box center [13, 86] width 6 height 6
click at [16, 71] on div at bounding box center [13, 70] width 6 height 6
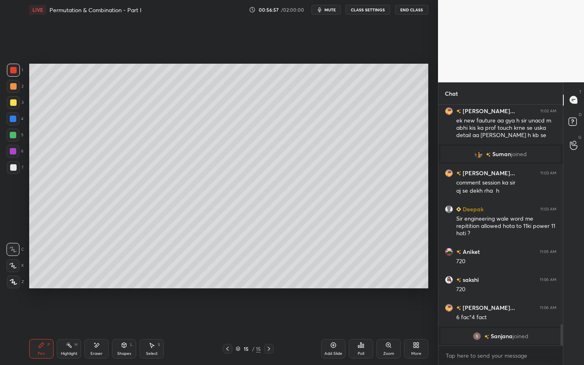
drag, startPoint x: 98, startPoint y: 349, endPoint x: 166, endPoint y: 307, distance: 79.3
click at [98, 279] on div "Eraser" at bounding box center [96, 348] width 24 height 19
drag, startPoint x: 36, startPoint y: 349, endPoint x: 70, endPoint y: 335, distance: 36.8
click at [36, 279] on div "Pen P" at bounding box center [41, 348] width 24 height 19
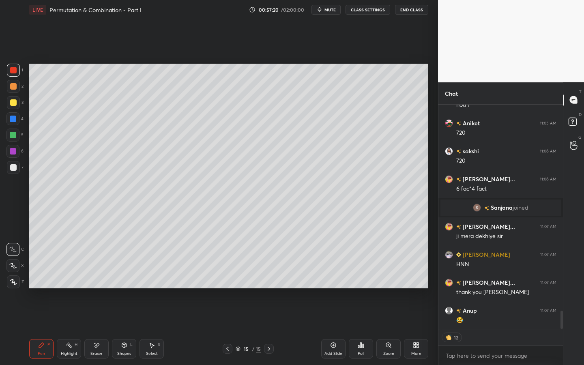
scroll to position [2587, 0]
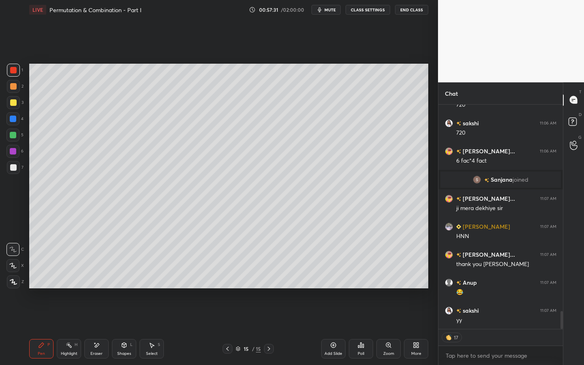
drag, startPoint x: 16, startPoint y: 91, endPoint x: 13, endPoint y: 86, distance: 6.2
click at [16, 90] on div at bounding box center [13, 86] width 13 height 13
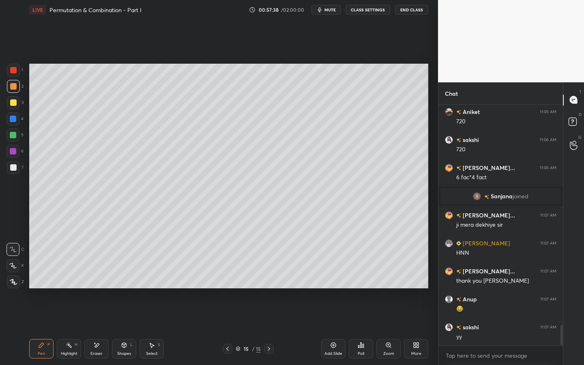
scroll to position [2571, 0]
click at [332, 279] on div "Add Slide" at bounding box center [333, 348] width 24 height 19
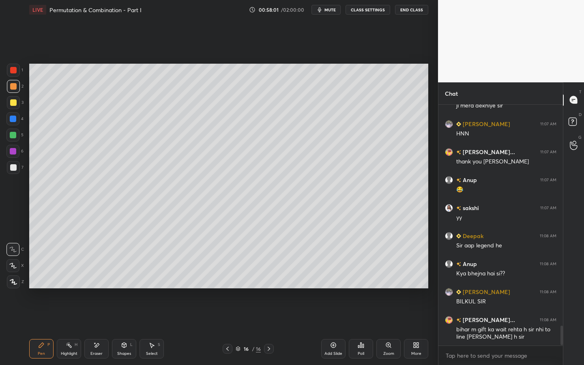
scroll to position [2725, 0]
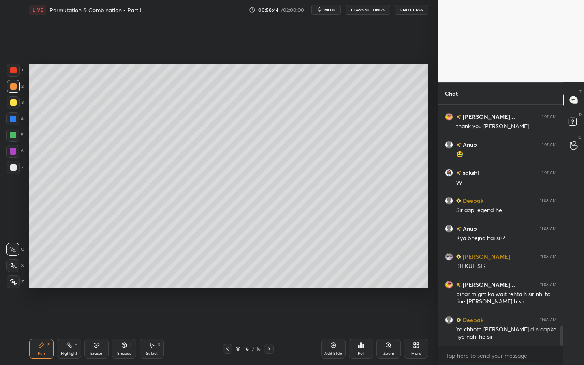
click at [15, 104] on div at bounding box center [13, 102] width 6 height 6
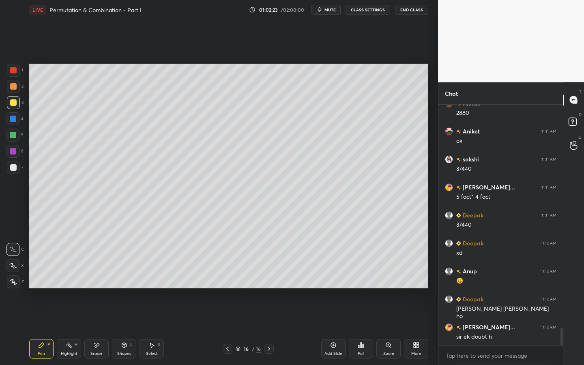
scroll to position [3089, 0]
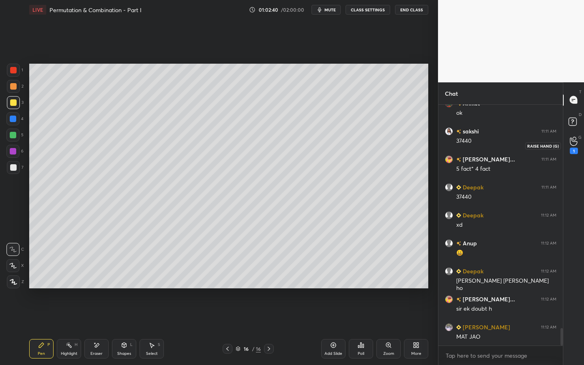
click at [571, 146] on div "1" at bounding box center [574, 145] width 8 height 17
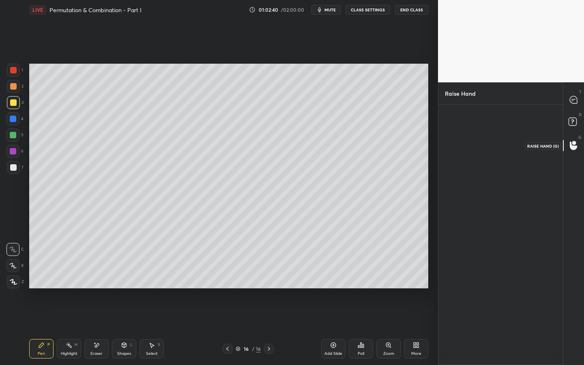
scroll to position [3, 3]
click at [470, 136] on img "grid" at bounding box center [463, 136] width 23 height 23
click at [466, 162] on button "INVITE" at bounding box center [464, 160] width 30 height 11
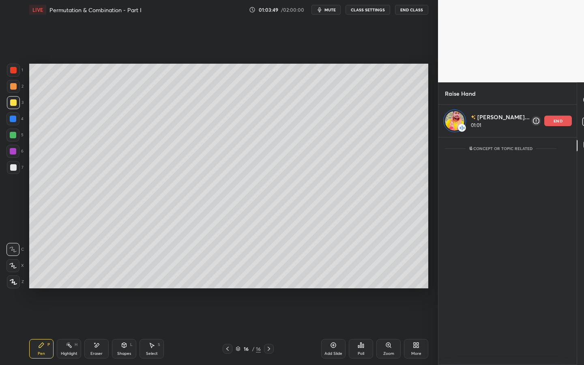
click at [554, 120] on p "end" at bounding box center [558, 121] width 9 height 4
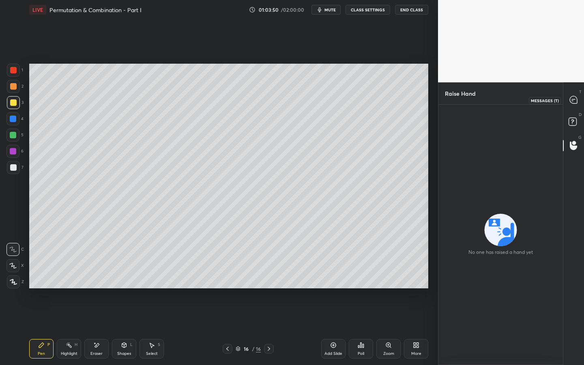
click at [577, 95] on div at bounding box center [574, 100] width 16 height 15
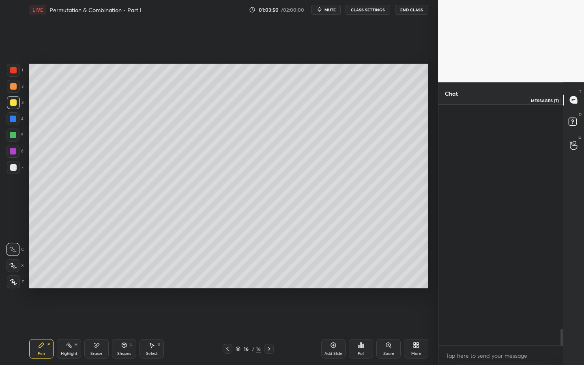
scroll to position [239, 122]
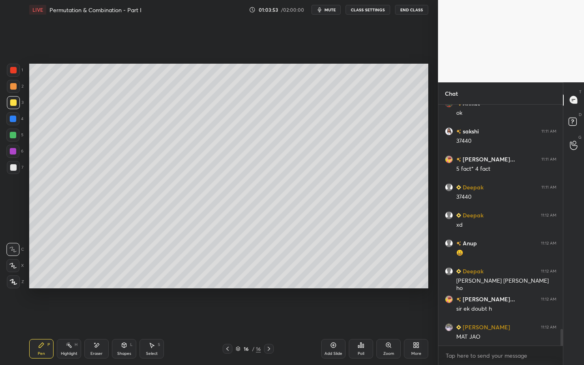
drag, startPoint x: 563, startPoint y: 332, endPoint x: 564, endPoint y: 353, distance: 21.1
click at [564, 279] on div "T Messages (T) D Doubts (D) G Raise Hand (G)" at bounding box center [573, 223] width 21 height 283
click at [338, 279] on div "Add Slide" at bounding box center [333, 348] width 24 height 19
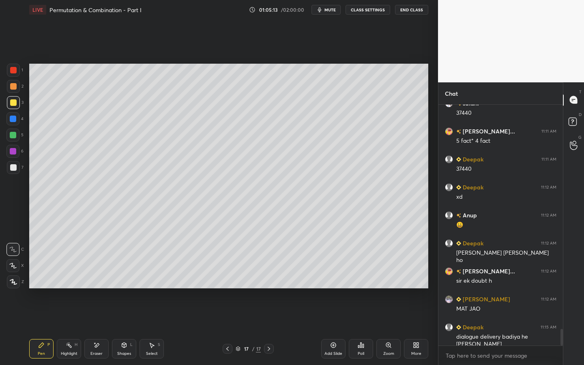
click at [12, 121] on div at bounding box center [13, 119] width 6 height 6
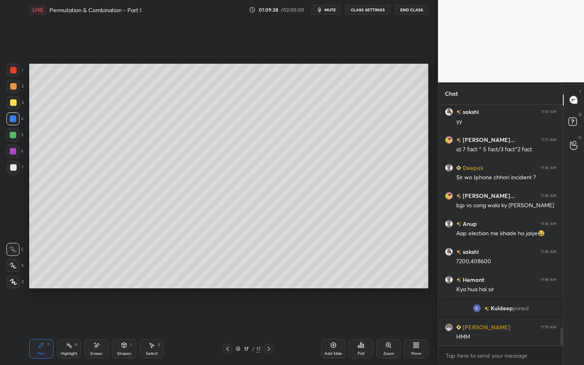
scroll to position [3092, 0]
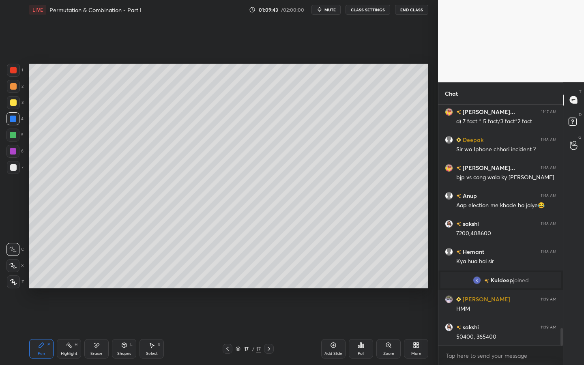
click at [100, 279] on div "Eraser" at bounding box center [96, 348] width 24 height 19
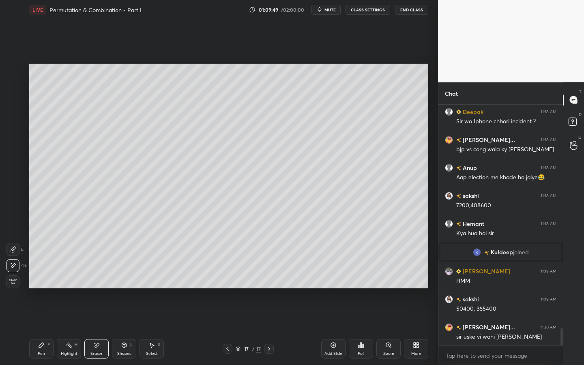
scroll to position [3155, 0]
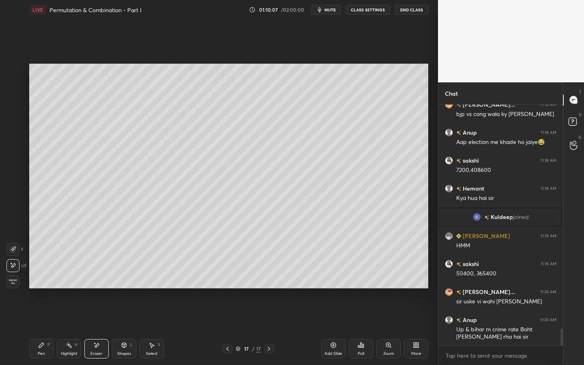
drag, startPoint x: 47, startPoint y: 348, endPoint x: 60, endPoint y: 334, distance: 19.2
click at [47, 279] on div "Pen P" at bounding box center [41, 348] width 24 height 19
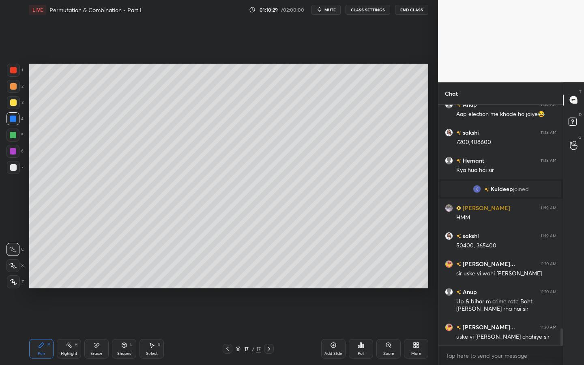
click at [98, 279] on div "Eraser" at bounding box center [96, 354] width 12 height 4
click at [41, 279] on icon at bounding box center [41, 345] width 6 height 6
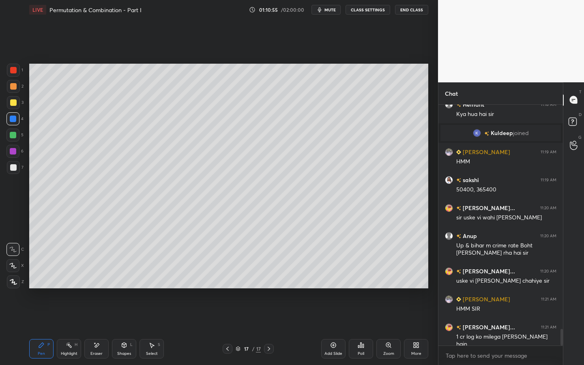
scroll to position [3267, 0]
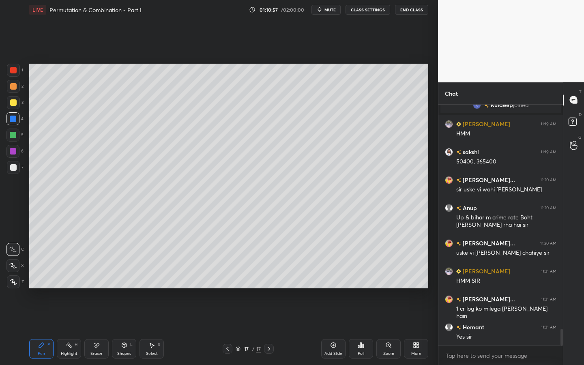
drag, startPoint x: 94, startPoint y: 353, endPoint x: 99, endPoint y: 336, distance: 17.6
click at [94, 279] on div "Eraser" at bounding box center [96, 354] width 12 height 4
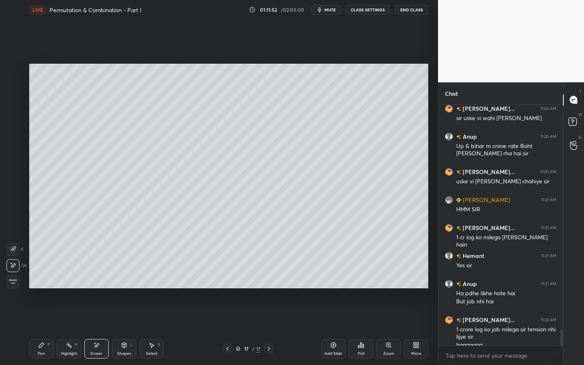
scroll to position [3347, 0]
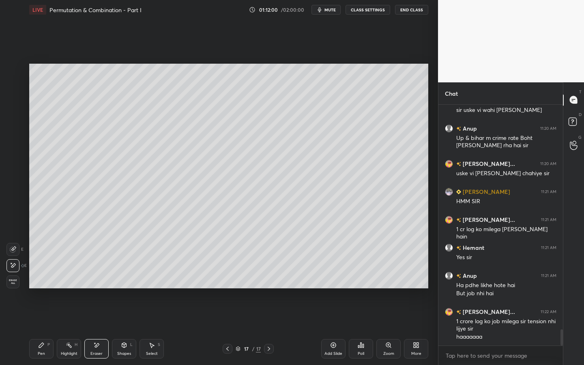
click at [45, 279] on div "Pen P" at bounding box center [41, 348] width 24 height 19
click at [14, 138] on div at bounding box center [12, 135] width 13 height 13
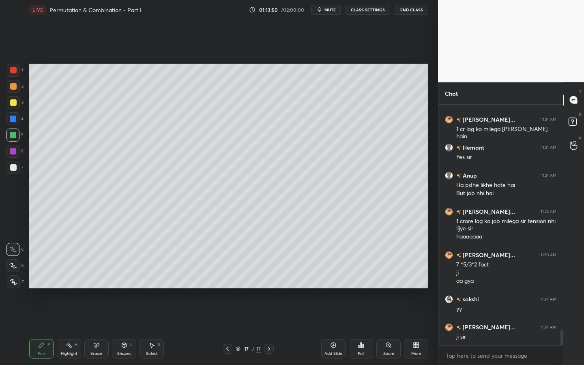
scroll to position [3475, 0]
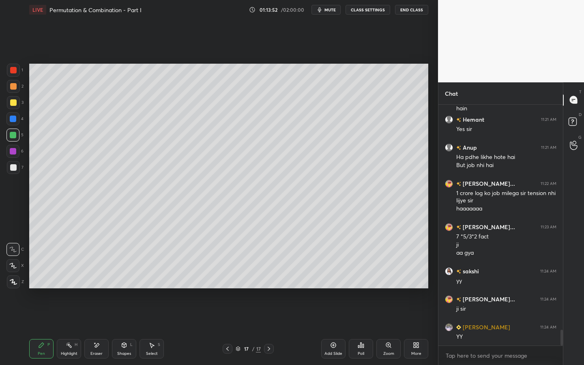
click at [337, 279] on div "Add Slide" at bounding box center [333, 348] width 24 height 19
drag, startPoint x: 14, startPoint y: 68, endPoint x: 18, endPoint y: 69, distance: 4.5
click at [15, 68] on div at bounding box center [13, 70] width 6 height 6
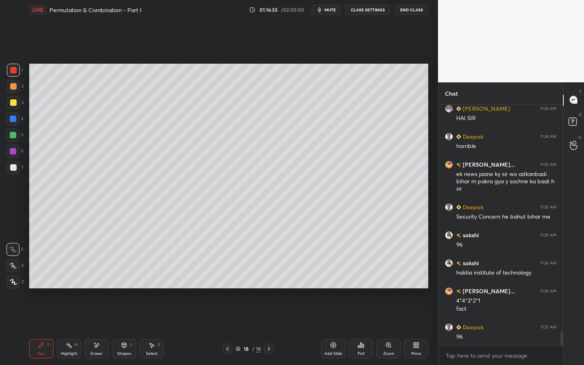
scroll to position [3806, 0]
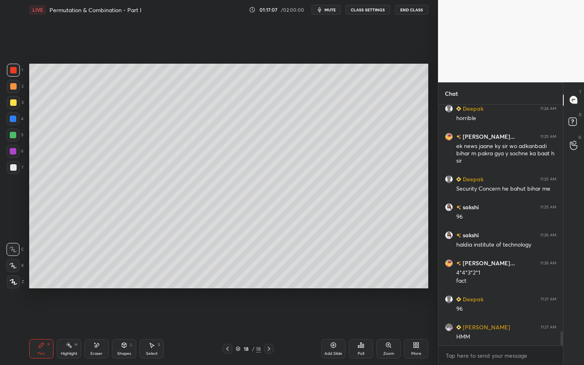
drag, startPoint x: 15, startPoint y: 88, endPoint x: 22, endPoint y: 81, distance: 10.3
click at [14, 87] on div at bounding box center [13, 86] width 6 height 6
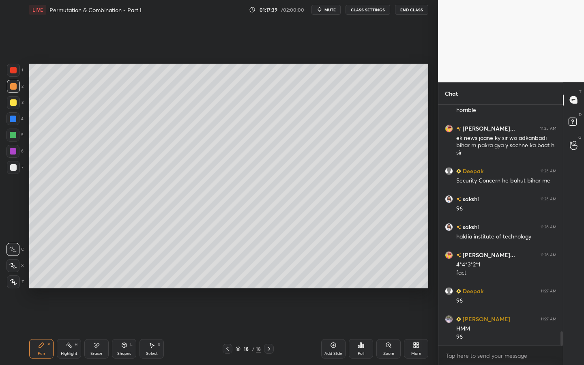
scroll to position [3864, 0]
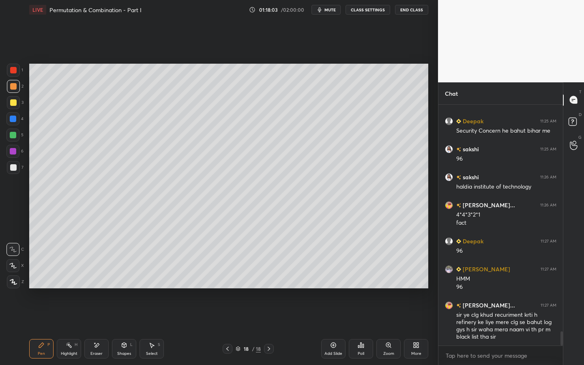
click at [330, 279] on icon at bounding box center [333, 345] width 6 height 6
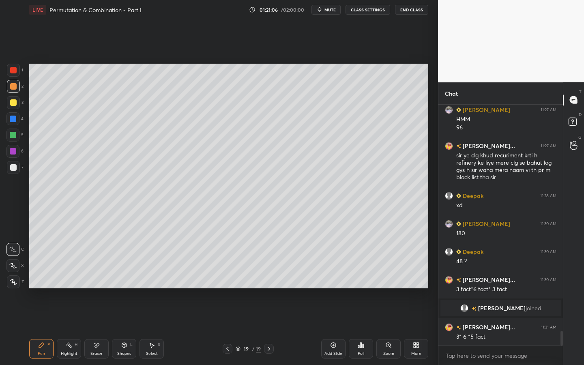
scroll to position [3766, 0]
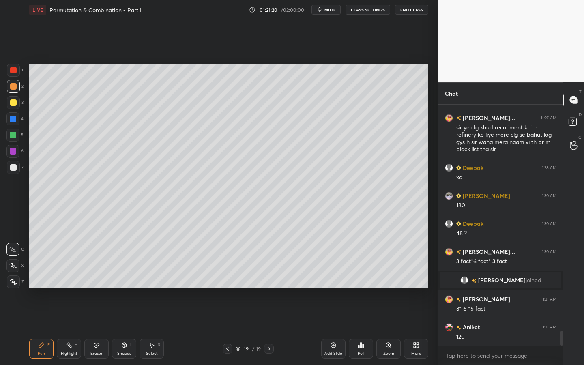
click at [15, 103] on div at bounding box center [13, 102] width 6 height 6
click at [101, 279] on div "Eraser" at bounding box center [96, 348] width 24 height 19
drag, startPoint x: 45, startPoint y: 347, endPoint x: 71, endPoint y: 315, distance: 41.3
click at [47, 279] on div "Pen P" at bounding box center [41, 348] width 24 height 19
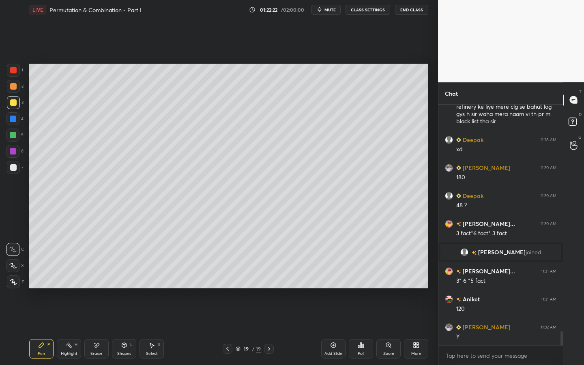
scroll to position [3822, 0]
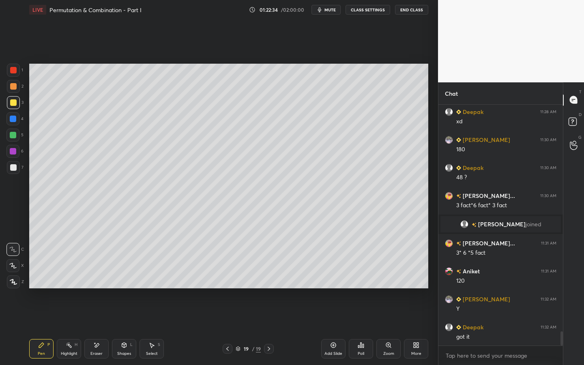
click at [108, 279] on div "Setting up your live class Poll for secs No correct answer Start poll" at bounding box center [229, 175] width 406 height 313
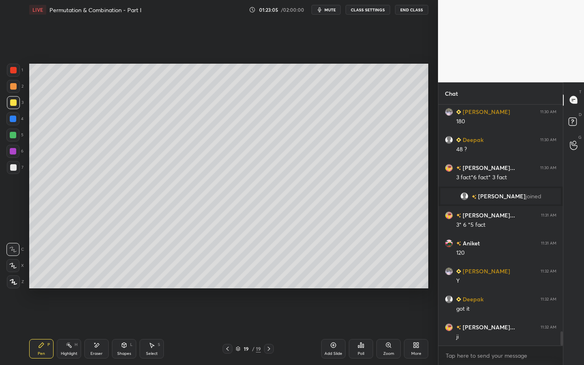
click at [98, 279] on div "Eraser" at bounding box center [96, 348] width 24 height 19
drag, startPoint x: 46, startPoint y: 348, endPoint x: 72, endPoint y: 324, distance: 35.9
click at [45, 279] on div "Pen P" at bounding box center [41, 348] width 24 height 19
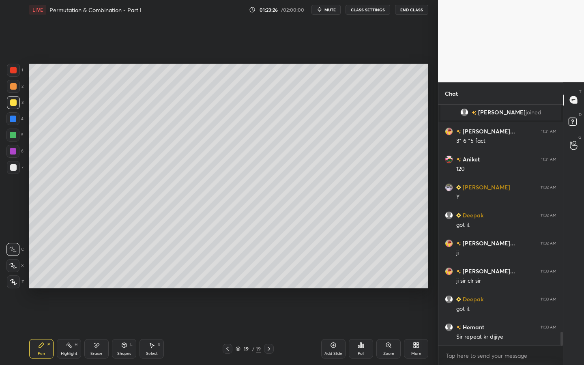
scroll to position [3962, 0]
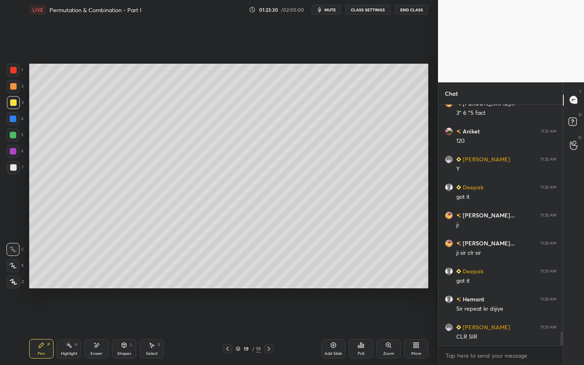
drag, startPoint x: 67, startPoint y: 351, endPoint x: 61, endPoint y: 326, distance: 25.6
click at [68, 279] on div "Highlight H" at bounding box center [69, 348] width 24 height 19
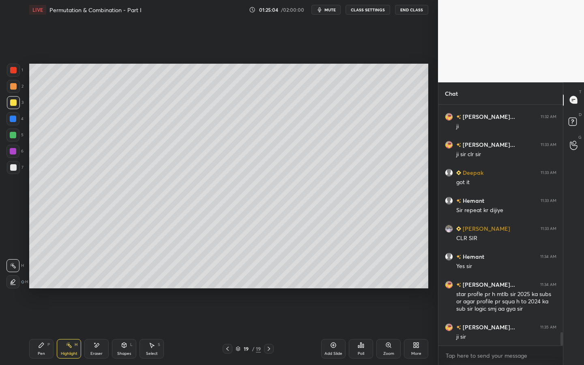
scroll to position [4089, 0]
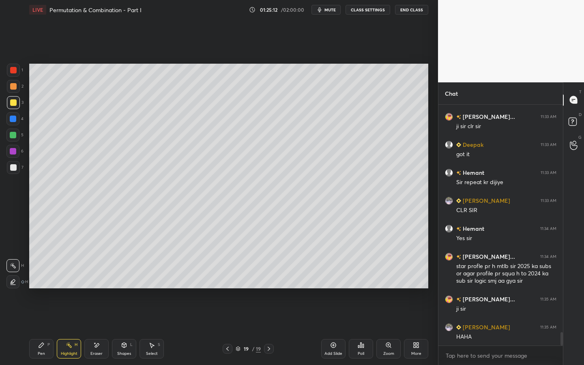
click at [336, 279] on div "Add Slide" at bounding box center [334, 354] width 18 height 4
click at [45, 279] on div "Pen P" at bounding box center [41, 348] width 24 height 19
click at [15, 121] on div at bounding box center [13, 119] width 6 height 6
click at [325, 13] on button "mute" at bounding box center [326, 10] width 29 height 10
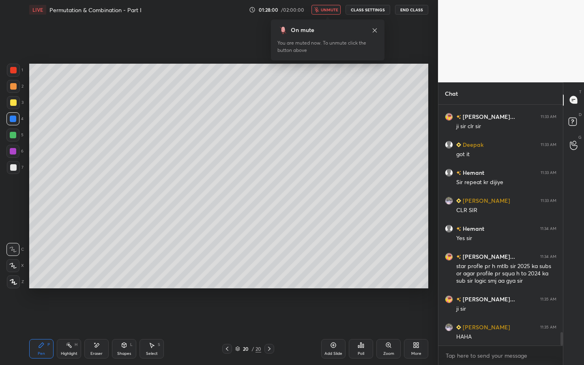
click at [325, 13] on button "unmute" at bounding box center [326, 10] width 29 height 10
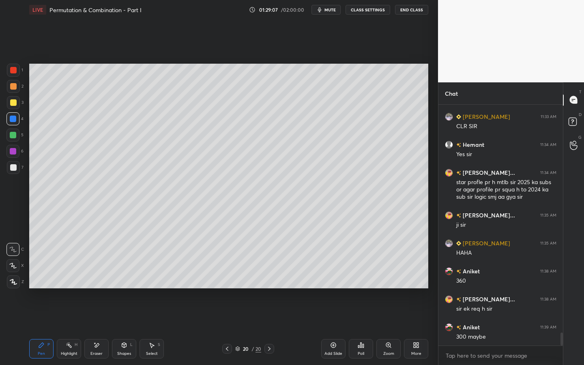
scroll to position [4201, 0]
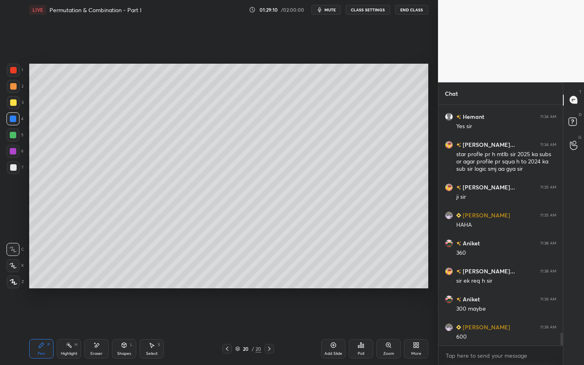
click at [325, 13] on button "mute" at bounding box center [326, 10] width 29 height 10
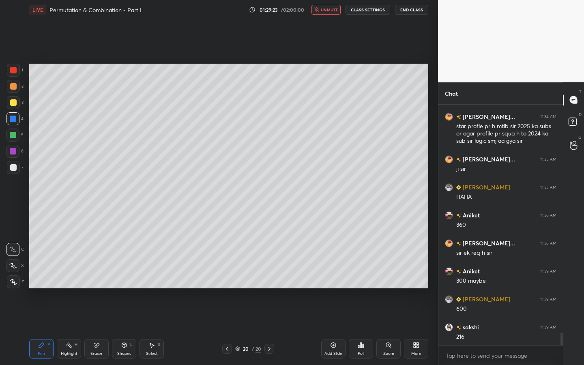
scroll to position [4271, 0]
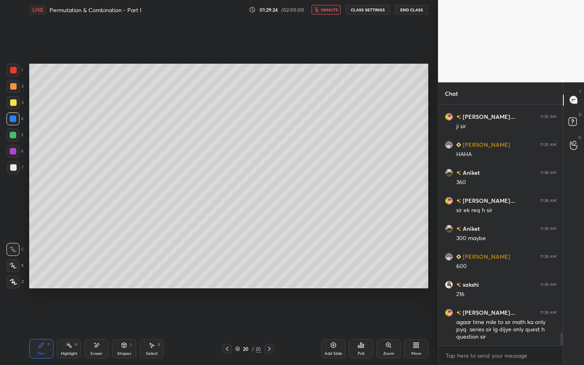
click at [325, 13] on button "unmute" at bounding box center [326, 10] width 29 height 10
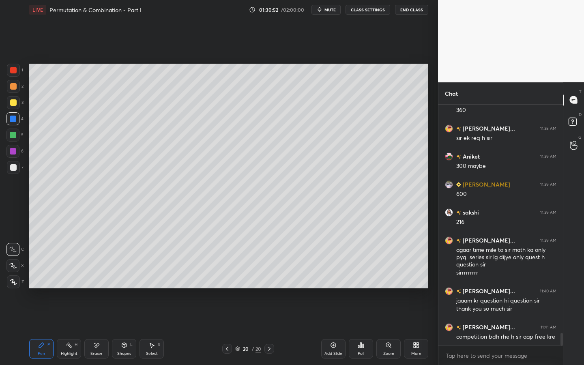
scroll to position [4379, 0]
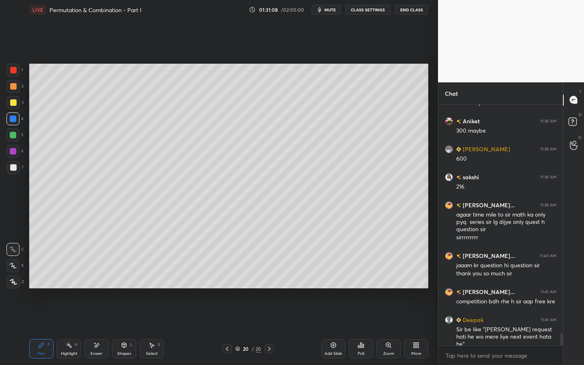
drag, startPoint x: 93, startPoint y: 355, endPoint x: 117, endPoint y: 313, distance: 48.2
click at [97, 279] on div "Eraser" at bounding box center [96, 354] width 12 height 4
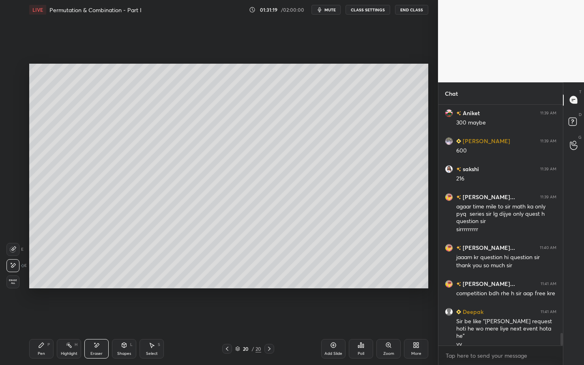
scroll to position [4415, 0]
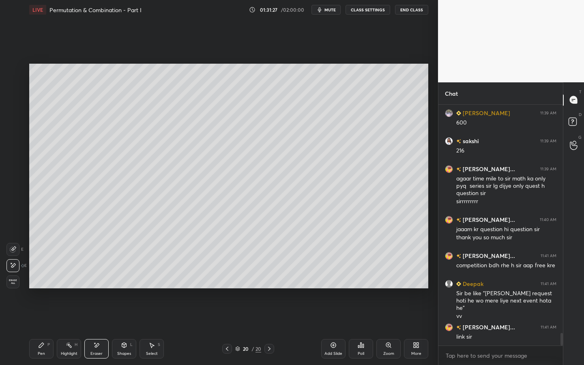
click at [44, 279] on div "Pen" at bounding box center [41, 354] width 7 height 4
click at [13, 136] on div at bounding box center [13, 135] width 6 height 6
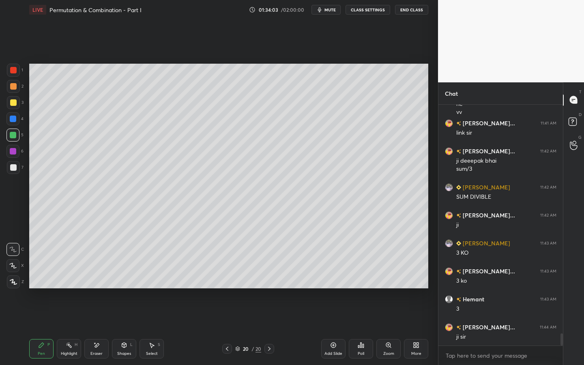
scroll to position [4627, 0]
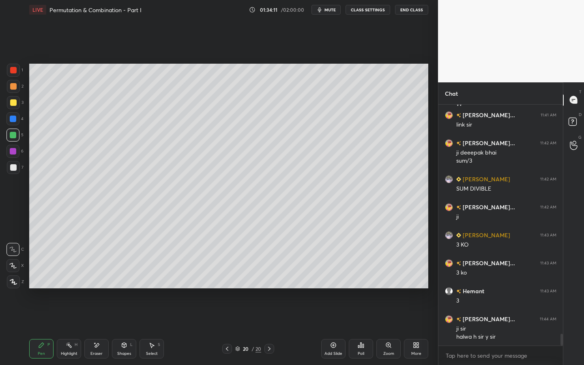
click at [336, 279] on div "Add Slide" at bounding box center [333, 348] width 24 height 19
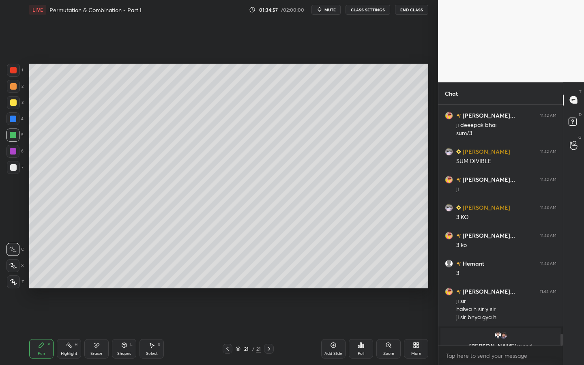
scroll to position [4665, 0]
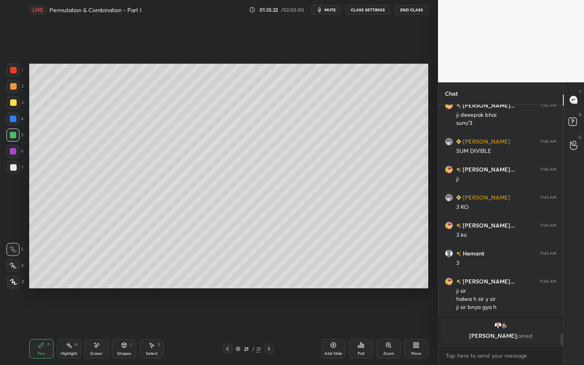
click at [15, 150] on div at bounding box center [13, 151] width 6 height 6
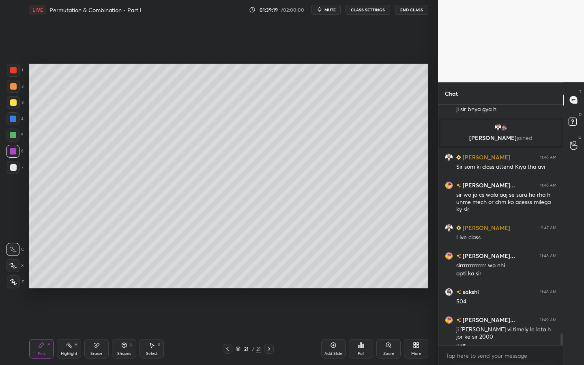
scroll to position [4573, 0]
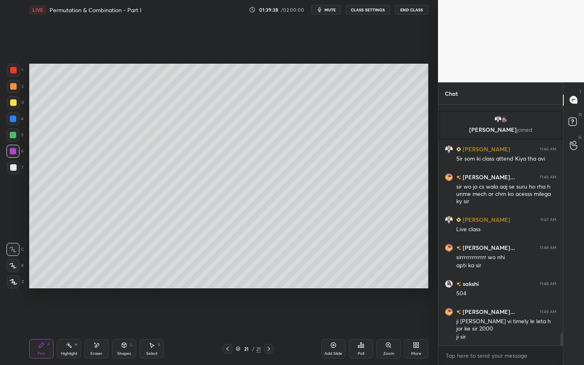
click at [428, 111] on div "Setting up your live class Poll for secs No correct answer Start poll" at bounding box center [229, 175] width 406 height 313
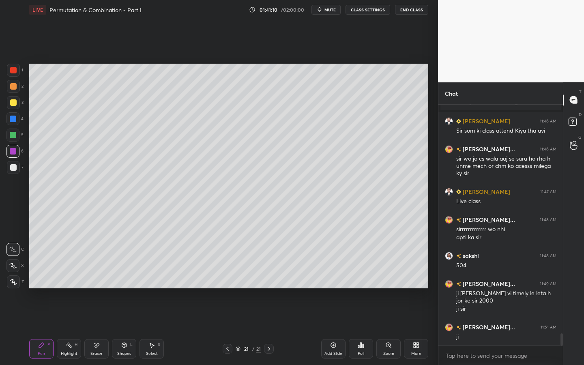
click at [336, 279] on icon at bounding box center [333, 345] width 6 height 6
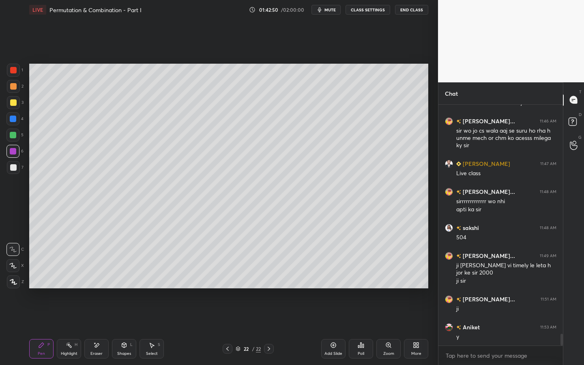
scroll to position [4657, 0]
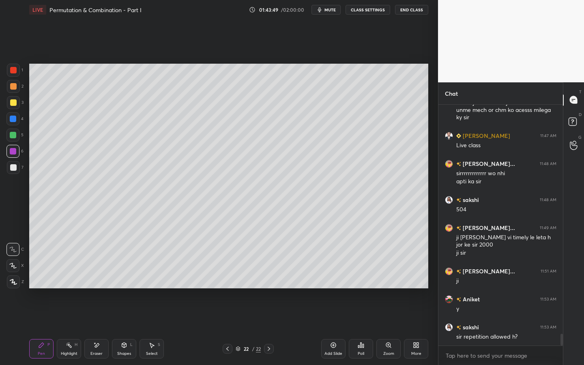
click at [336, 12] on span "mute" at bounding box center [330, 10] width 11 height 6
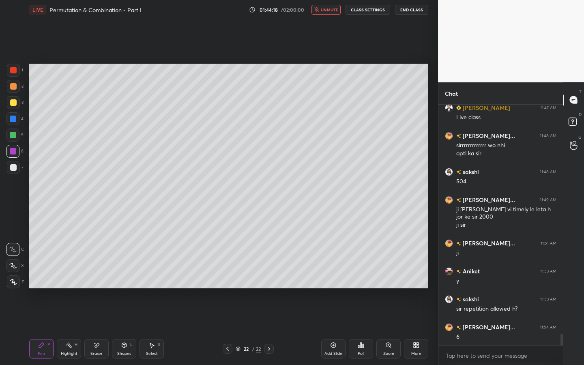
scroll to position [4713, 0]
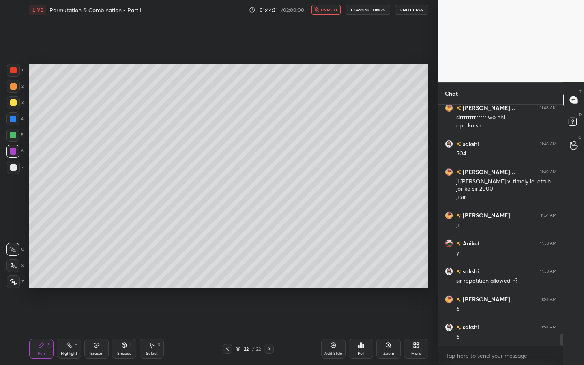
click at [16, 165] on div at bounding box center [13, 167] width 6 height 6
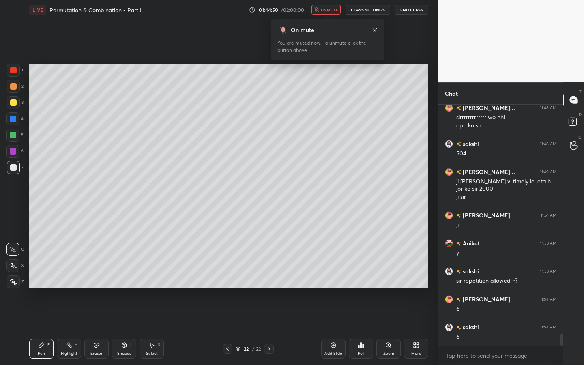
click at [328, 11] on span "unmute" at bounding box center [329, 10] width 17 height 6
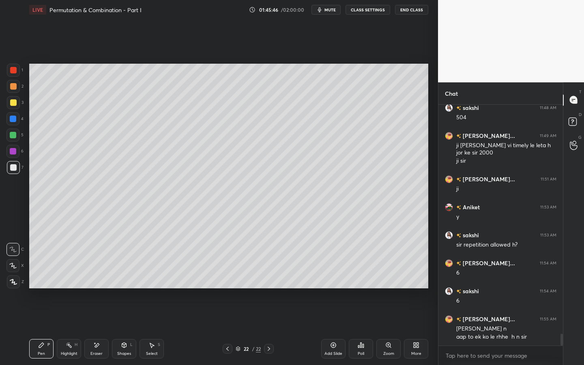
scroll to position [4777, 0]
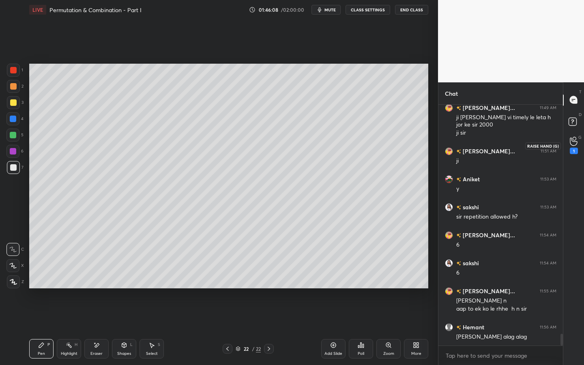
click at [574, 141] on icon at bounding box center [574, 141] width 8 height 9
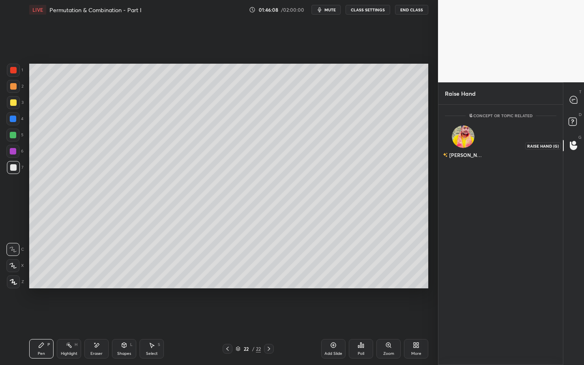
scroll to position [3, 3]
click at [467, 158] on button "INVITE" at bounding box center [464, 160] width 30 height 11
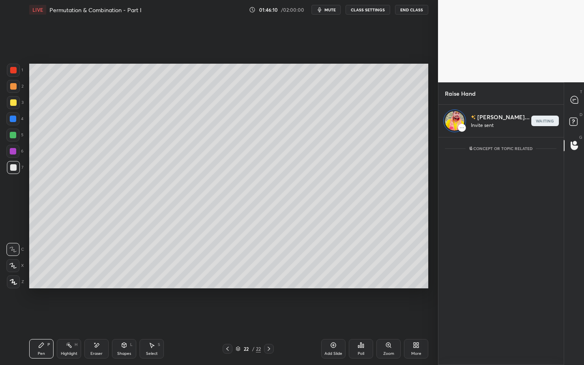
click at [574, 91] on div "T Messages (T)" at bounding box center [574, 100] width 21 height 23
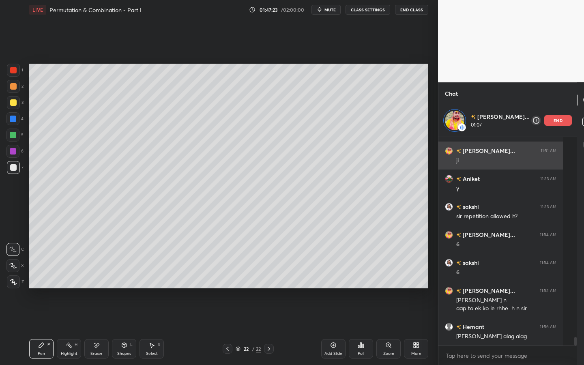
click at [554, 121] on p "end" at bounding box center [558, 120] width 9 height 4
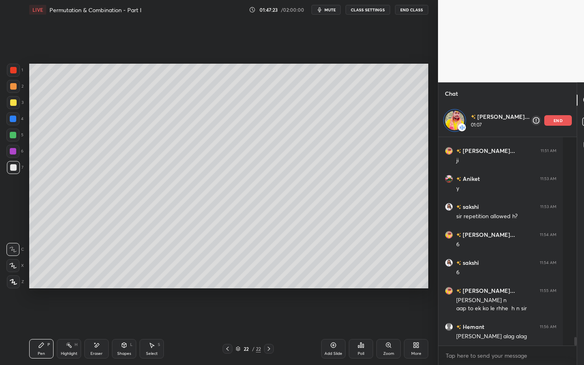
scroll to position [4930, 0]
click at [334, 279] on icon at bounding box center [333, 345] width 6 height 6
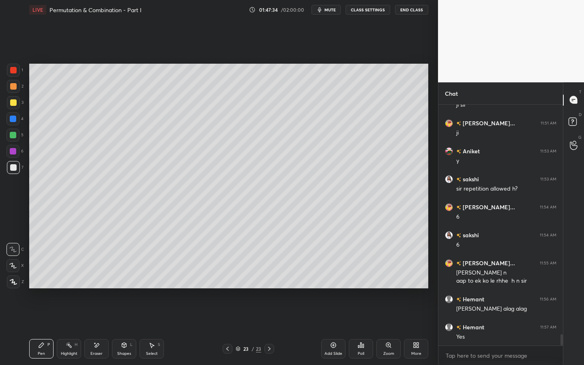
scroll to position [4986, 0]
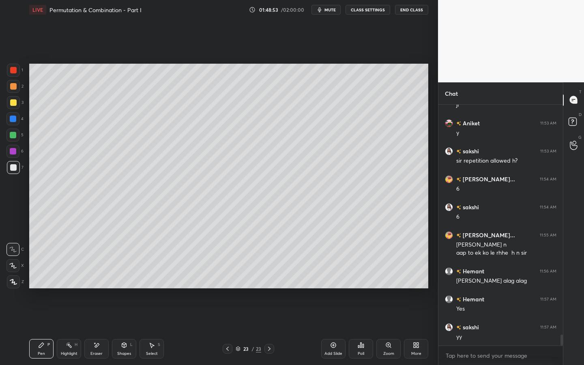
click at [15, 73] on div at bounding box center [13, 70] width 13 height 13
click at [328, 11] on span "mute" at bounding box center [330, 10] width 11 height 6
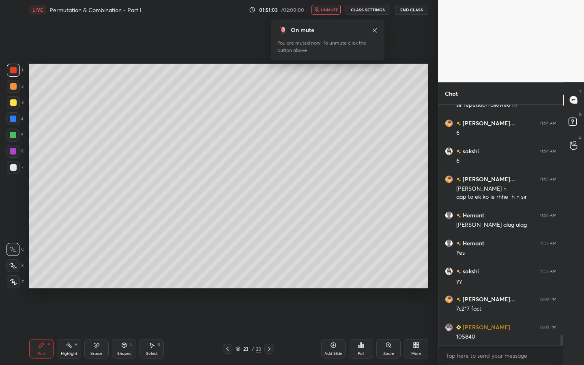
scroll to position [5070, 0]
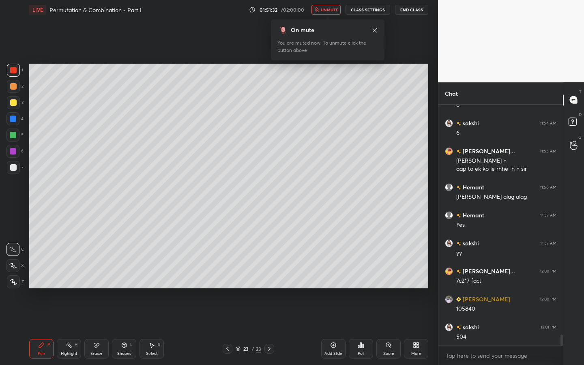
drag, startPoint x: 337, startPoint y: 11, endPoint x: 340, endPoint y: 5, distance: 6.8
click at [337, 10] on span "unmute" at bounding box center [329, 10] width 17 height 6
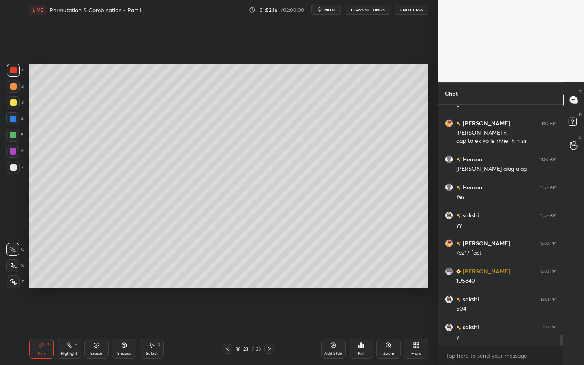
scroll to position [5126, 0]
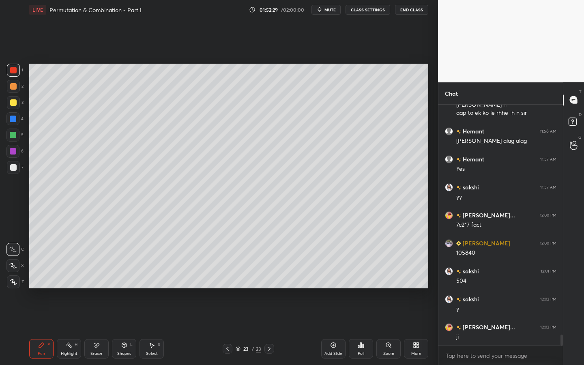
click at [334, 279] on div "Add Slide" at bounding box center [333, 348] width 24 height 19
click at [15, 86] on div at bounding box center [13, 86] width 6 height 6
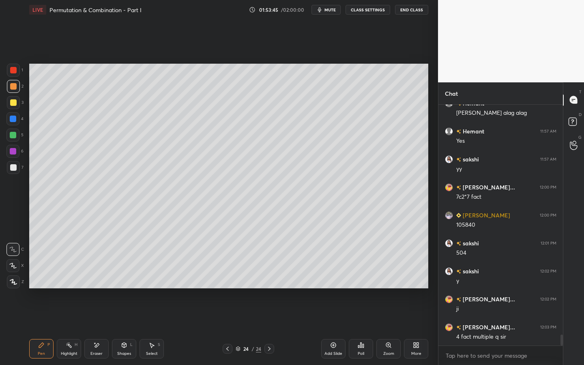
drag, startPoint x: 13, startPoint y: 101, endPoint x: 28, endPoint y: 113, distance: 19.9
click at [12, 103] on div at bounding box center [13, 102] width 6 height 6
click at [229, 279] on div at bounding box center [228, 349] width 10 height 10
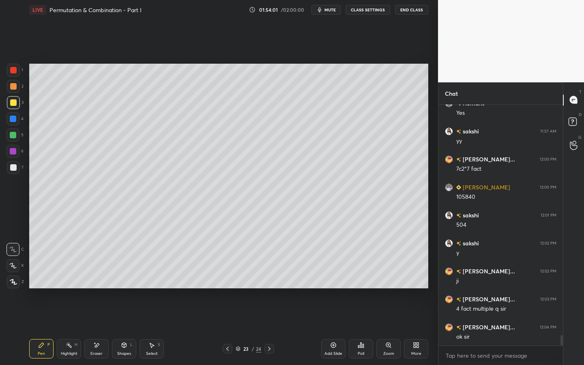
click at [270, 279] on icon at bounding box center [269, 349] width 6 height 6
drag, startPoint x: 332, startPoint y: 10, endPoint x: 332, endPoint y: 5, distance: 4.5
click at [333, 10] on span "mute" at bounding box center [330, 10] width 11 height 6
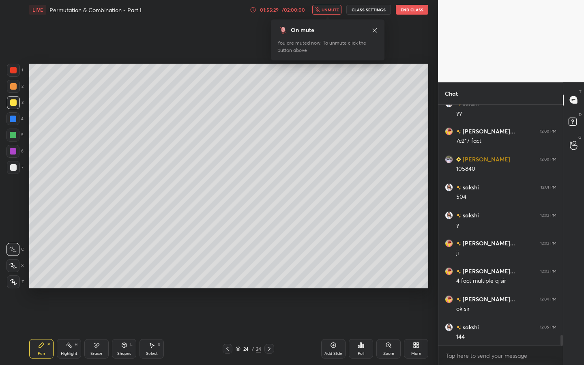
scroll to position [5238, 0]
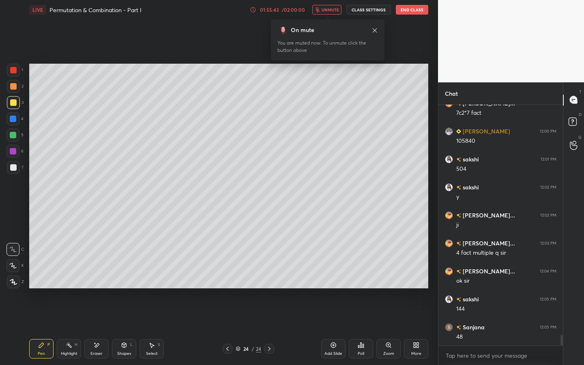
click at [331, 9] on span "unmute" at bounding box center [330, 10] width 17 height 6
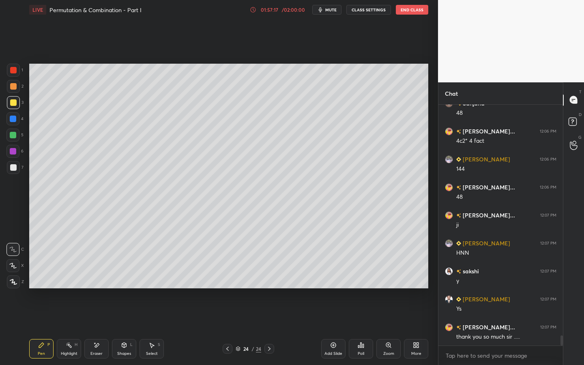
scroll to position [5490, 0]
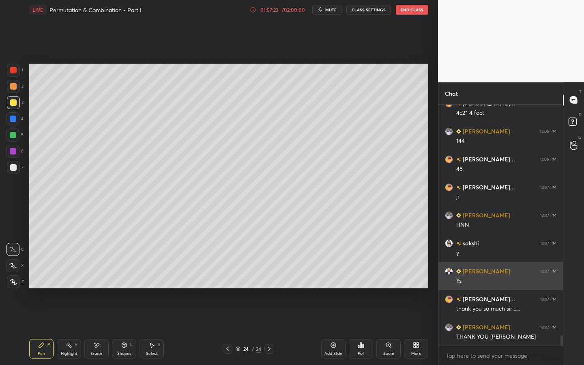
click at [466, 270] on h6 "[PERSON_NAME]" at bounding box center [485, 271] width 49 height 9
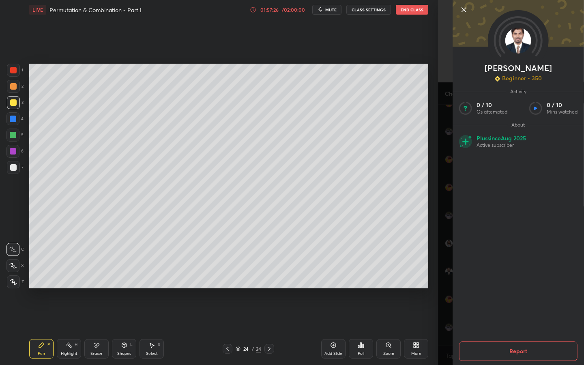
click at [463, 8] on icon at bounding box center [464, 10] width 4 height 4
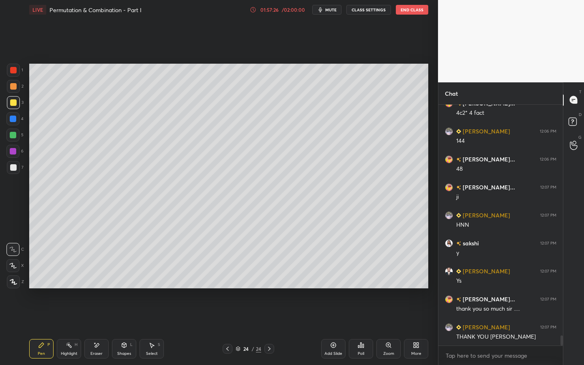
scroll to position [5498, 0]
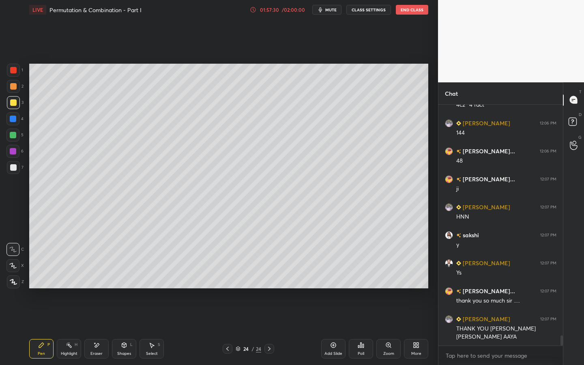
click at [192, 279] on div "Pen P Highlight H Eraser Shapes L Select S 24 / 24 Add Slide Poll Zoom More" at bounding box center [228, 349] width 399 height 32
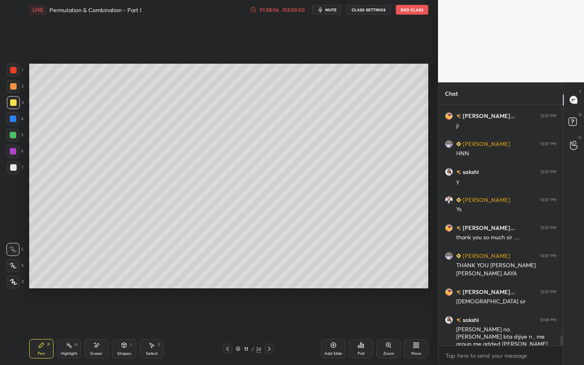
scroll to position [5589, 0]
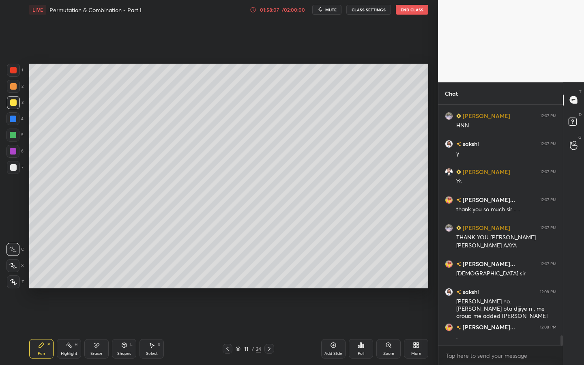
click at [101, 279] on div "Eraser" at bounding box center [96, 354] width 12 height 4
click at [41, 279] on div "Pen P" at bounding box center [41, 348] width 24 height 19
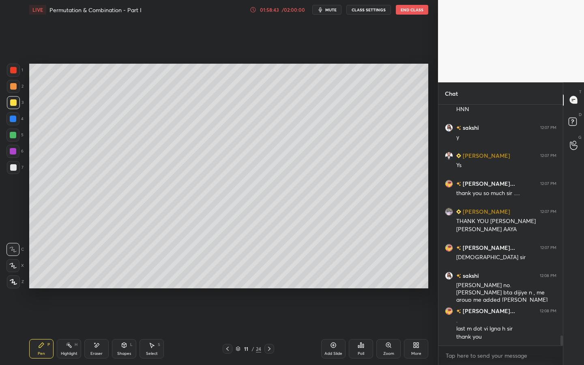
scroll to position [5633, 0]
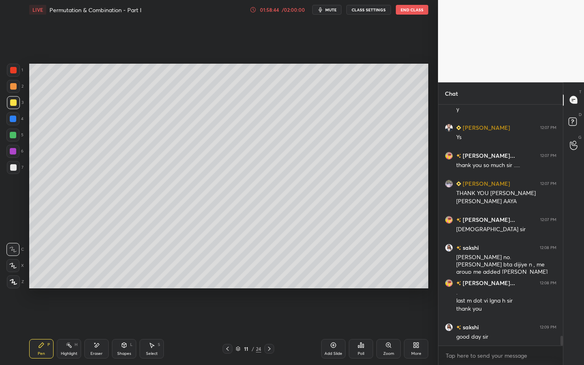
drag, startPoint x: 411, startPoint y: 9, endPoint x: 411, endPoint y: 326, distance: 316.9
click at [411, 9] on button "End Class" at bounding box center [412, 10] width 32 height 10
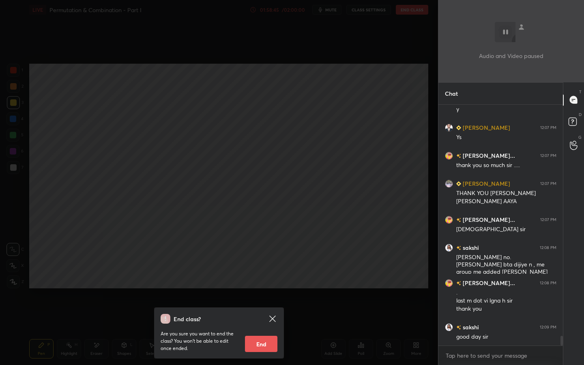
scroll to position [5661, 0]
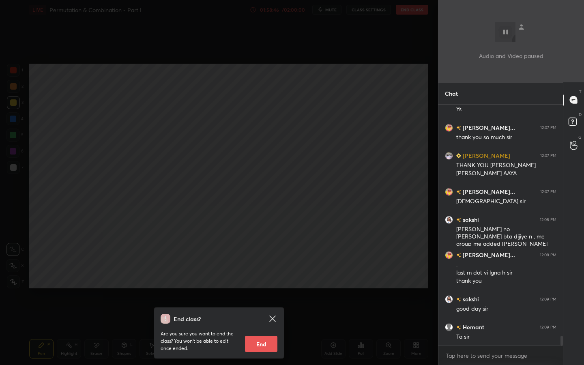
click at [262, 279] on button "End" at bounding box center [261, 344] width 32 height 16
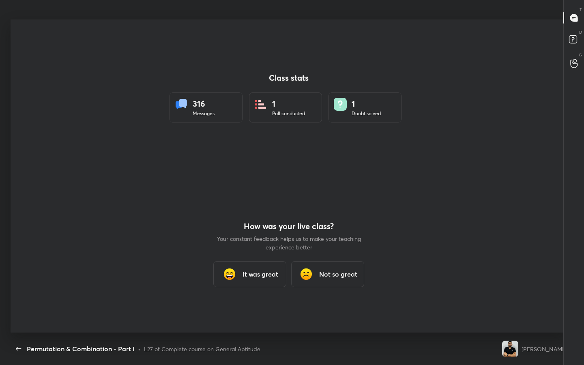
scroll to position [40261, 39996]
click at [265, 278] on h3 "It was great" at bounding box center [261, 274] width 36 height 10
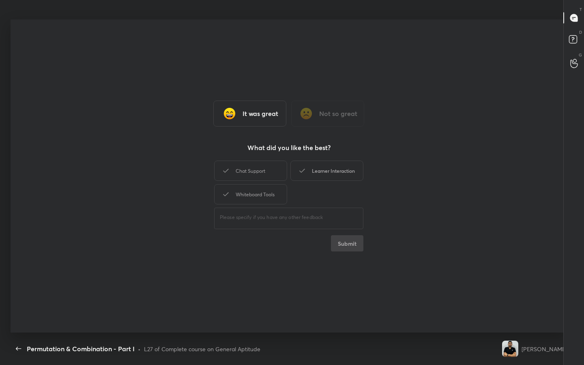
click at [326, 170] on div "Learner Interaction" at bounding box center [327, 171] width 73 height 20
click at [353, 243] on button "Submit" at bounding box center [347, 243] width 32 height 16
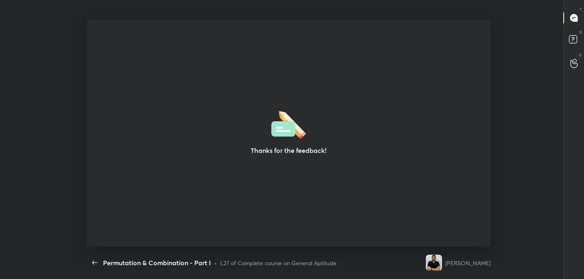
scroll to position [40347, 39996]
type textarea "x"
